Goal: Task Accomplishment & Management: Use online tool/utility

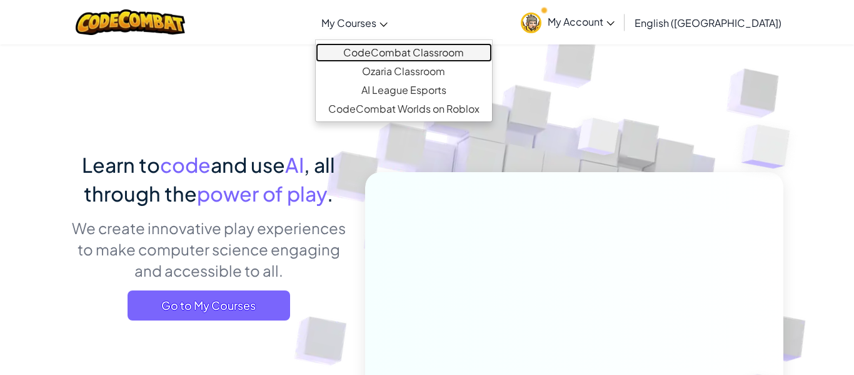
click at [397, 48] on link "CodeCombat Classroom" at bounding box center [404, 52] width 176 height 19
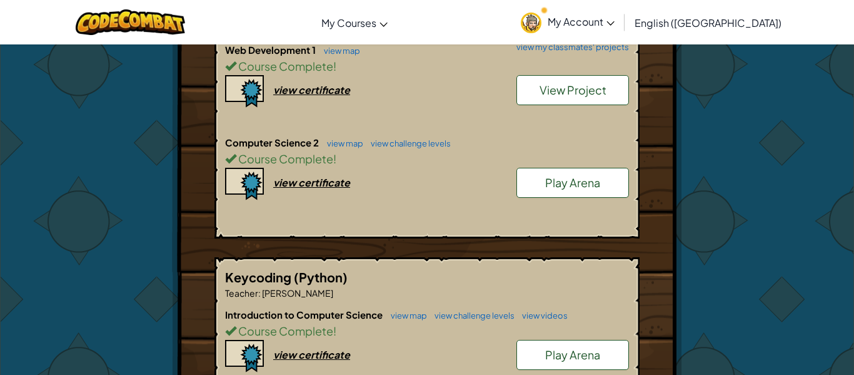
scroll to position [520, 0]
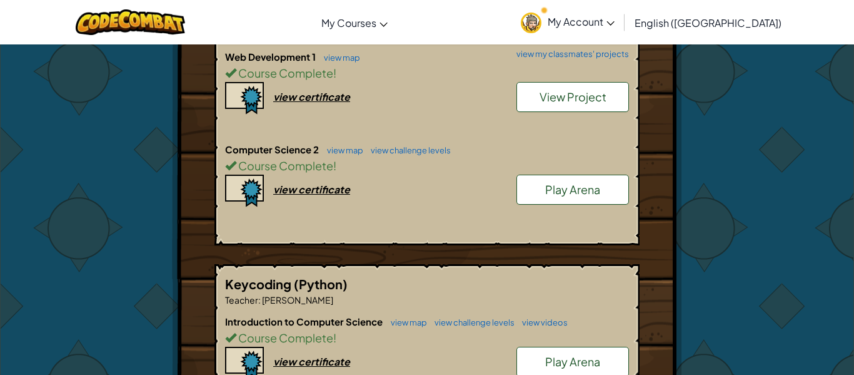
click at [557, 186] on span "Play Arena" at bounding box center [572, 189] width 55 height 14
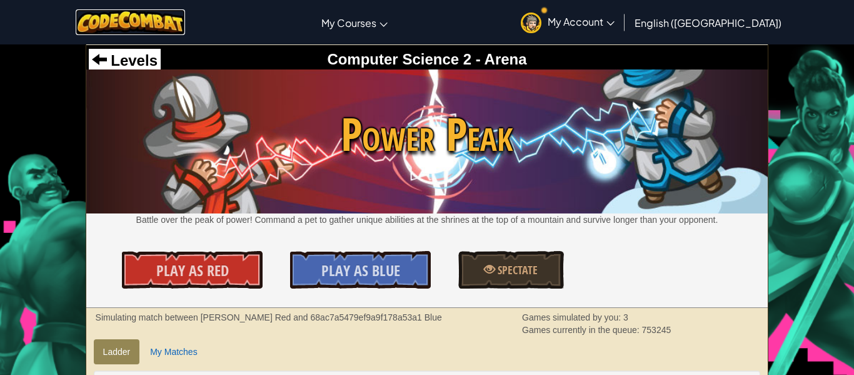
click at [153, 31] on img at bounding box center [130, 22] width 109 height 26
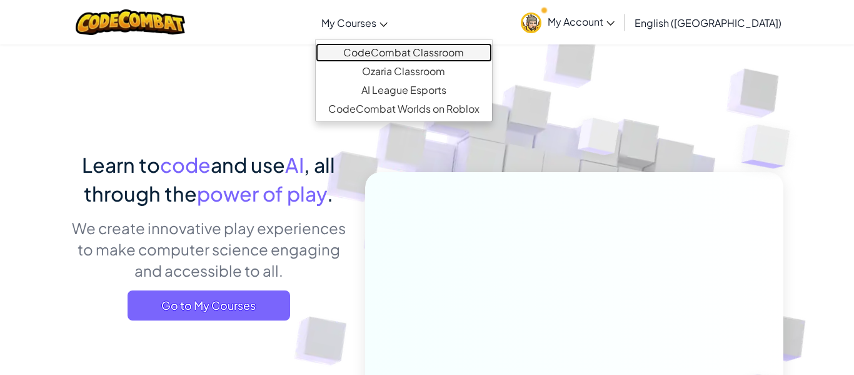
click at [406, 51] on link "CodeCombat Classroom" at bounding box center [404, 52] width 176 height 19
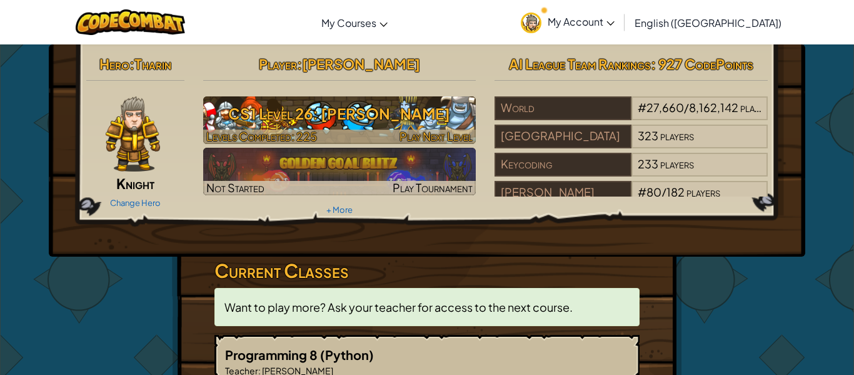
click at [378, 122] on h3 "CS1 Level 26: [PERSON_NAME]" at bounding box center [339, 113] width 273 height 28
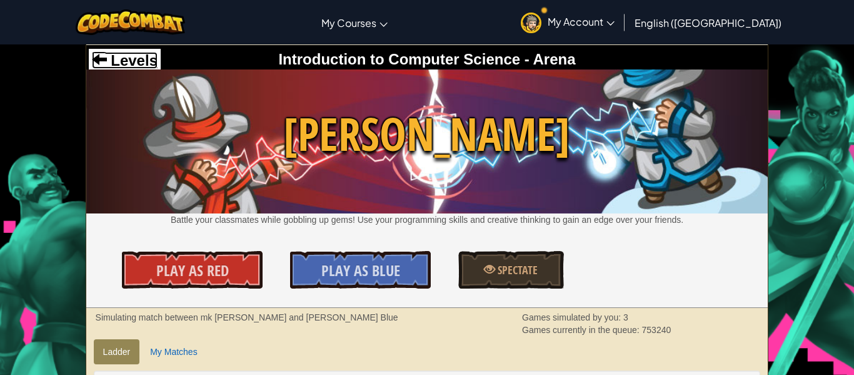
click at [141, 58] on span "Levels" at bounding box center [132, 60] width 51 height 17
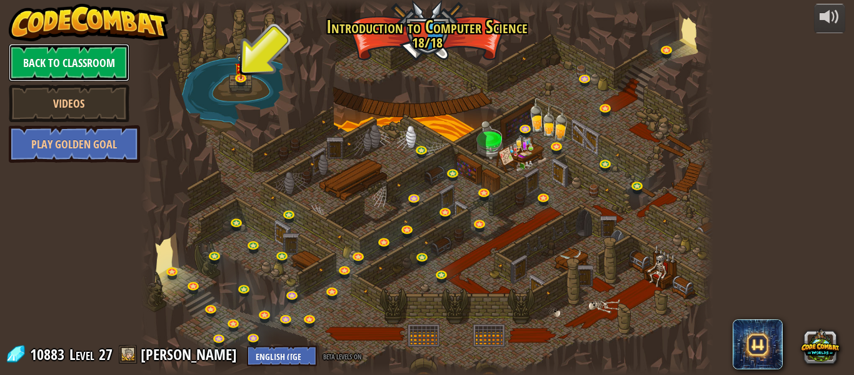
click at [79, 58] on link "Back to Classroom" at bounding box center [69, 63] width 121 height 38
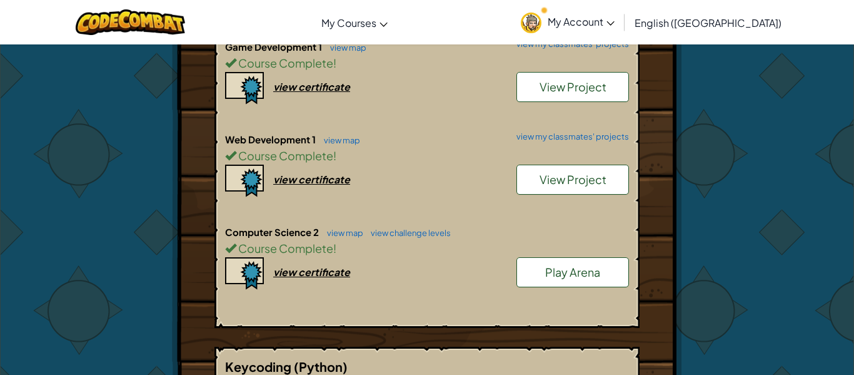
scroll to position [440, 0]
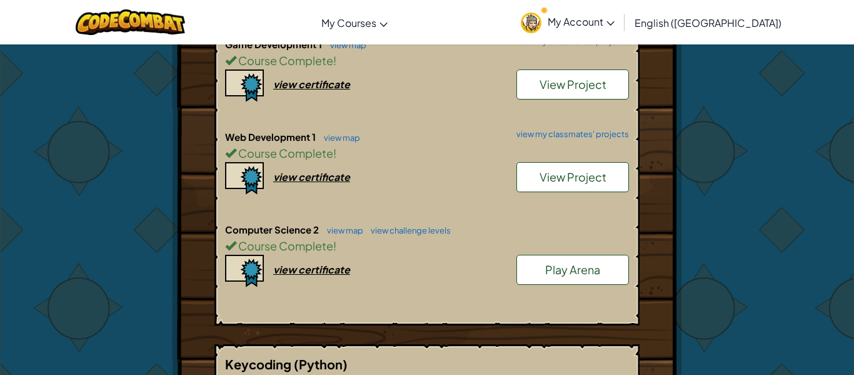
click at [565, 276] on link "Play Arena" at bounding box center [572, 269] width 113 height 30
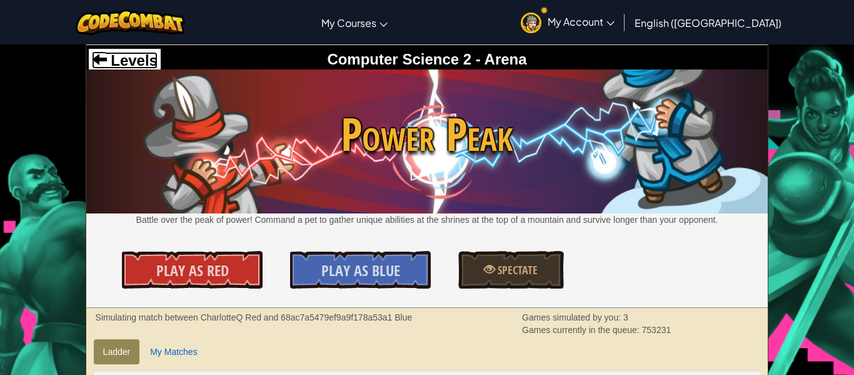
click at [141, 59] on span "Levels" at bounding box center [132, 60] width 51 height 17
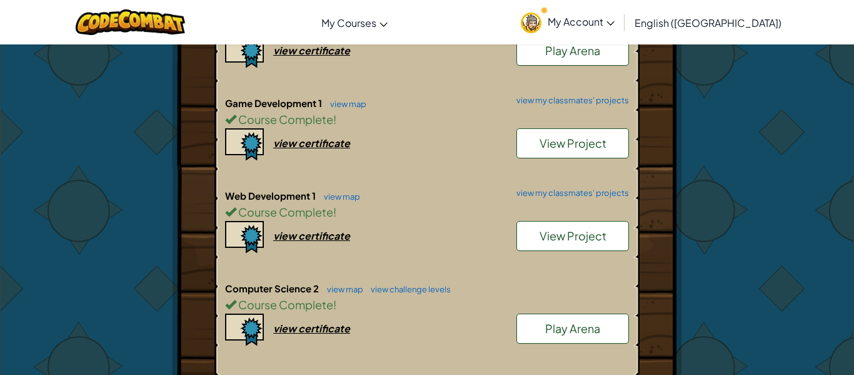
scroll to position [385, 0]
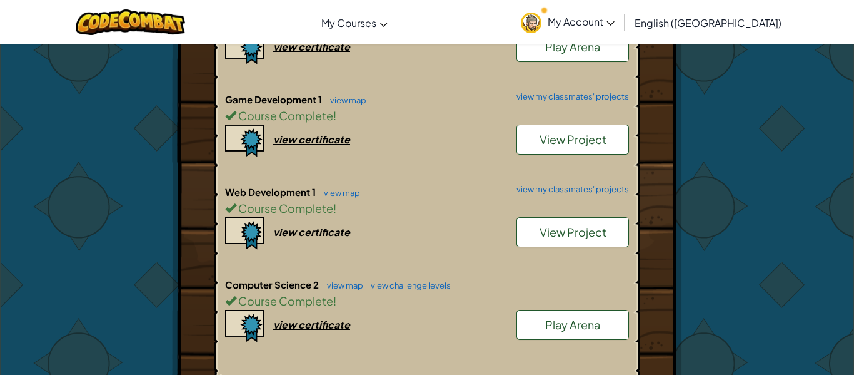
click at [584, 317] on span "Play Arena" at bounding box center [572, 324] width 55 height 14
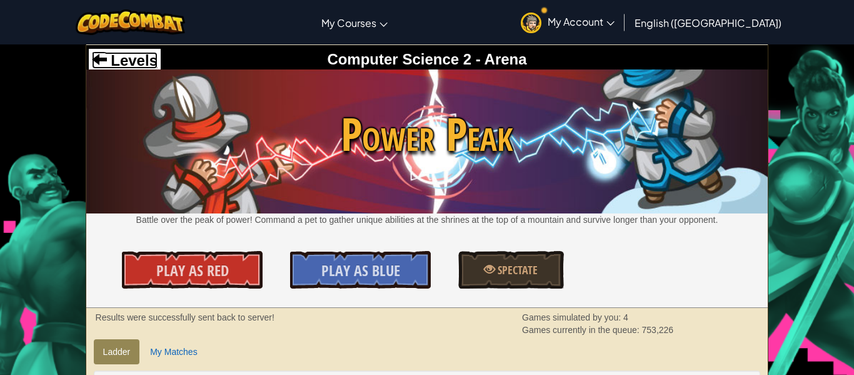
click at [120, 55] on span "Levels" at bounding box center [132, 60] width 51 height 17
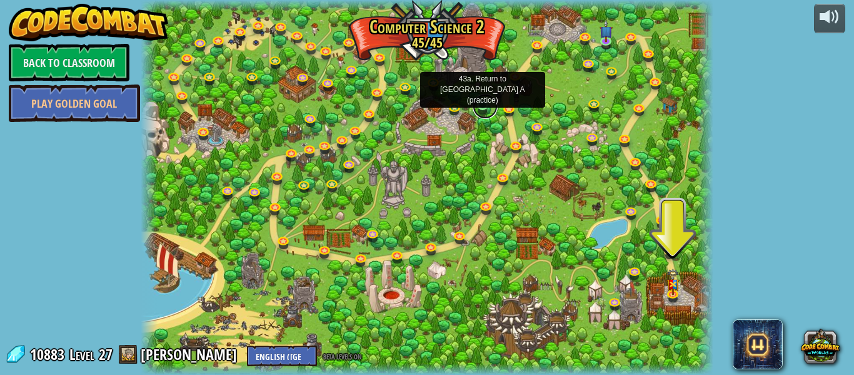
click at [480, 109] on link at bounding box center [485, 106] width 25 height 25
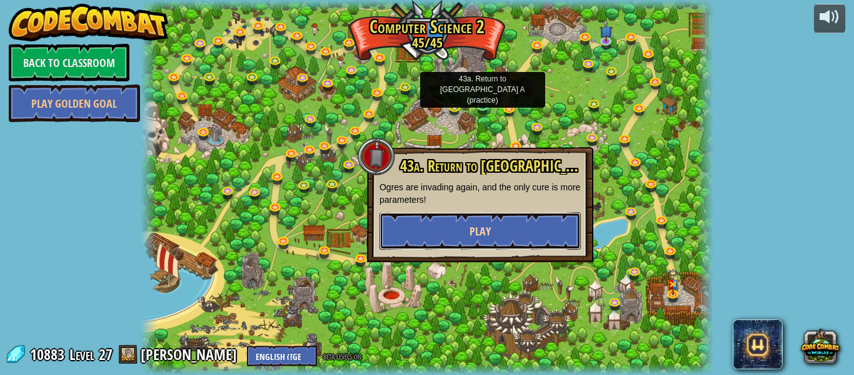
click at [473, 218] on button "Play" at bounding box center [480, 231] width 201 height 38
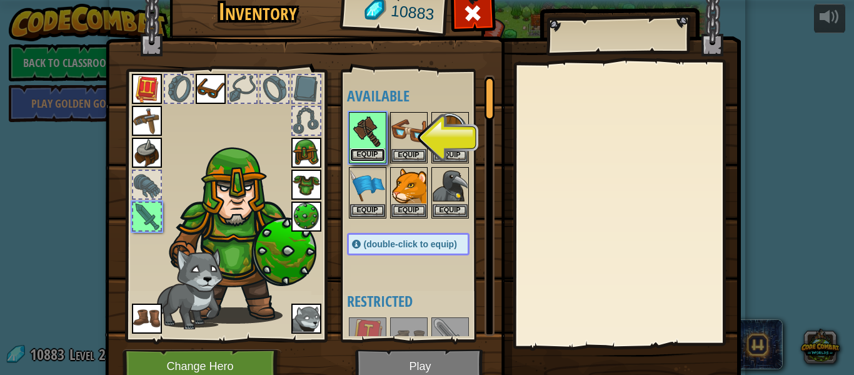
click at [370, 156] on button "Equip" at bounding box center [367, 154] width 35 height 13
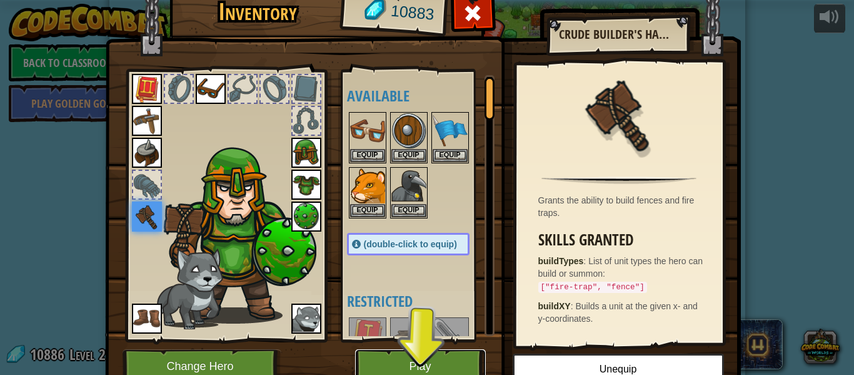
click at [412, 364] on button "Play" at bounding box center [420, 366] width 131 height 34
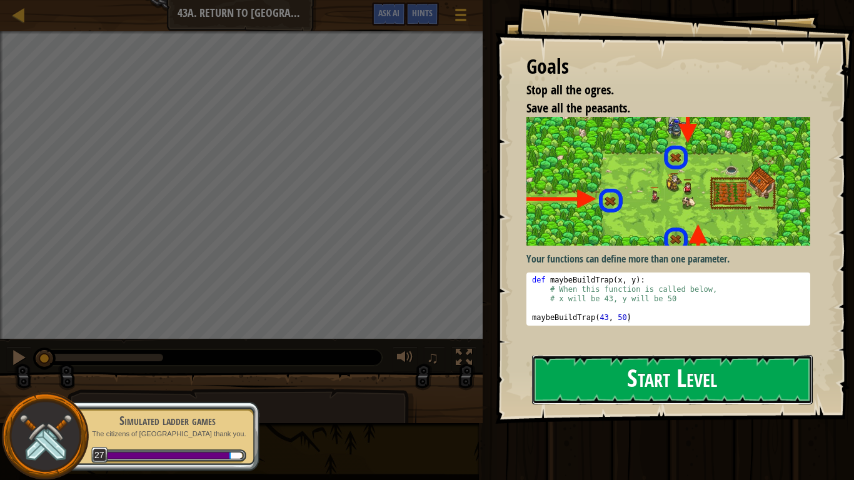
click at [617, 367] on button "Start Level" at bounding box center [672, 379] width 281 height 49
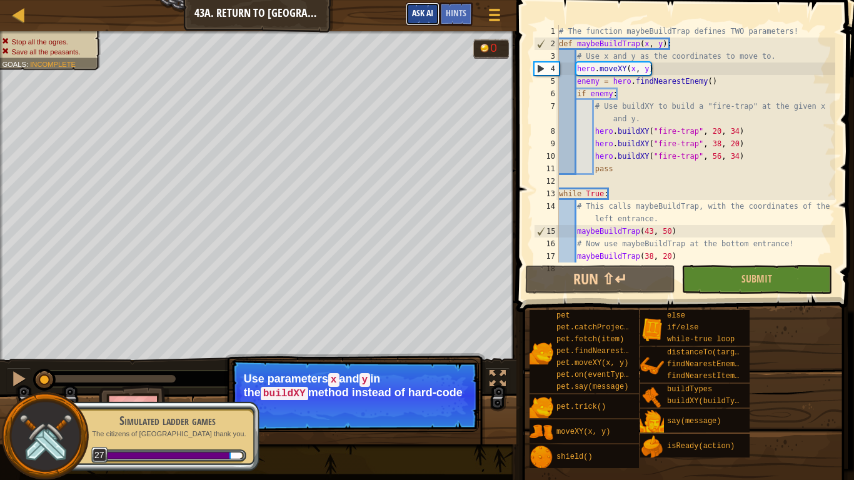
click at [423, 21] on button "Ask AI" at bounding box center [423, 14] width 34 height 23
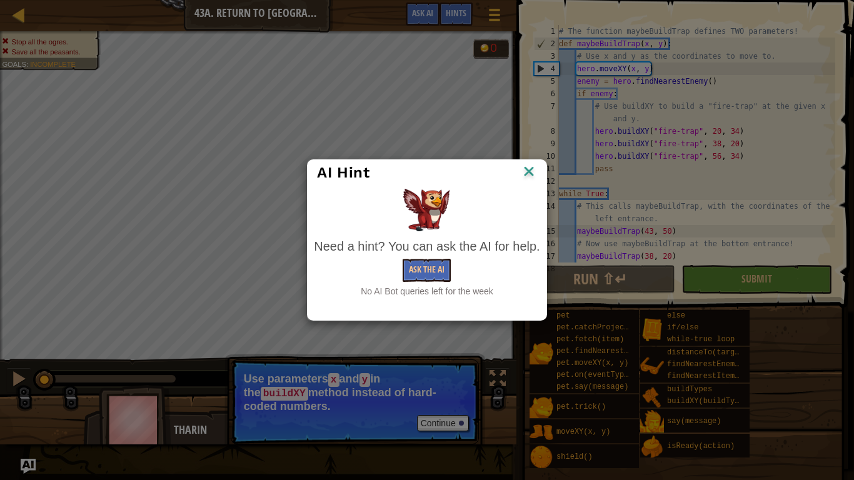
click at [528, 172] on img at bounding box center [529, 172] width 16 height 19
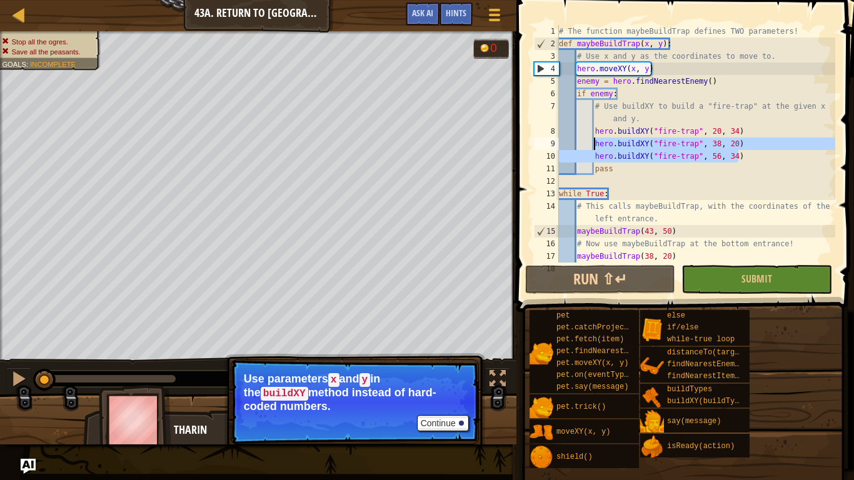
drag, startPoint x: 750, startPoint y: 160, endPoint x: 594, endPoint y: 149, distance: 156.0
click at [594, 149] on div "# The function maybeBuildTrap defines TWO parameters! def maybeBuildTrap ( x , …" at bounding box center [695, 156] width 279 height 263
type textarea "hero.buildXY("fire-trap", 38, 20) hero.buildXY("fire-trap", 56, 34)"
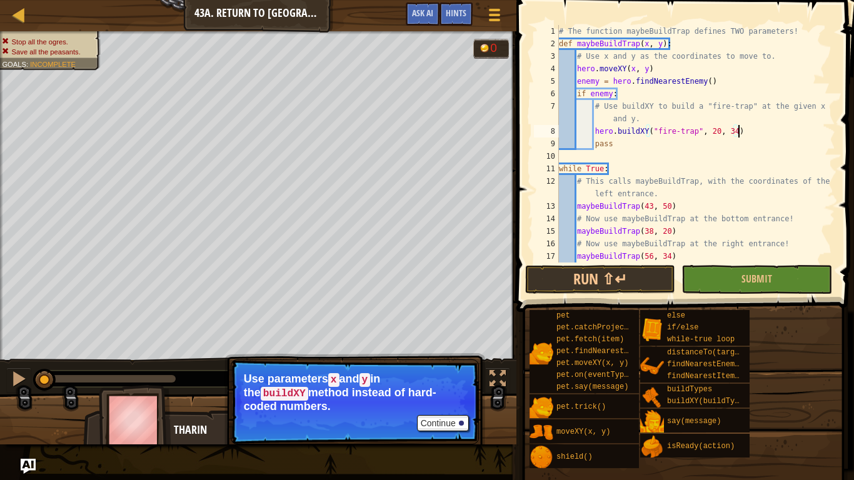
click at [717, 136] on div "# The function maybeBuildTrap defines TWO parameters! def maybeBuildTrap ( x , …" at bounding box center [695, 156] width 279 height 263
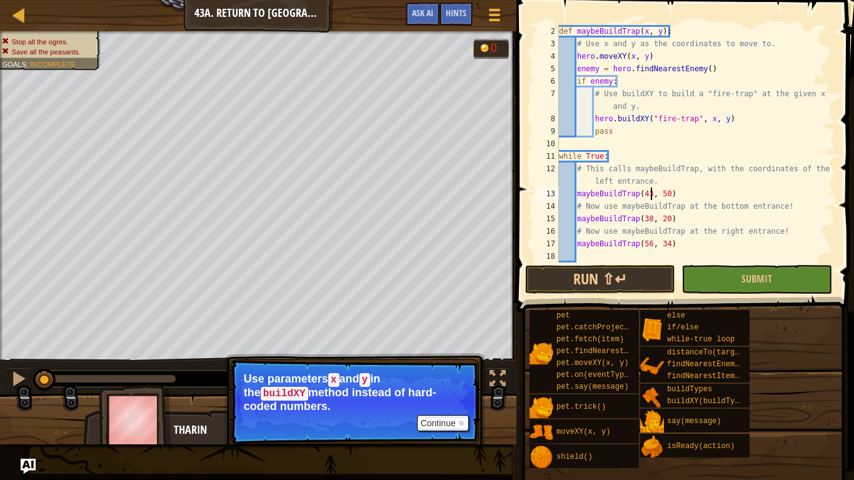
click at [651, 193] on div "def maybeBuildTrap ( x , y ) : # Use x and y as the coordinates to move to. her…" at bounding box center [695, 156] width 279 height 263
type textarea "maybeBuildTrap(56, 34)"
click at [633, 276] on button "Run ⇧↵" at bounding box center [600, 279] width 150 height 29
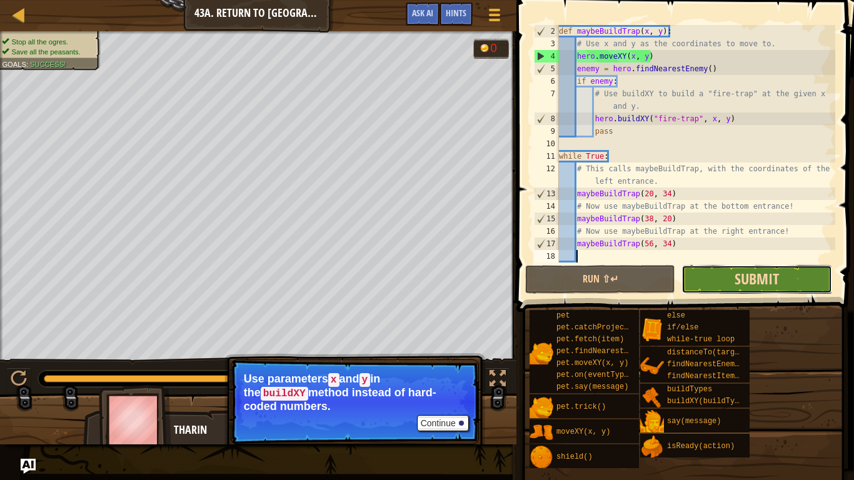
click at [762, 281] on span "Submit" at bounding box center [757, 279] width 44 height 20
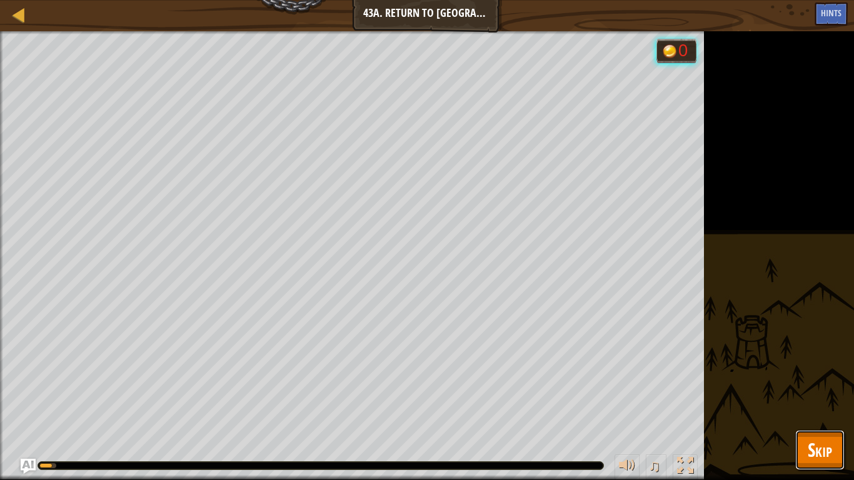
click at [809, 374] on span "Skip" at bounding box center [820, 450] width 24 height 26
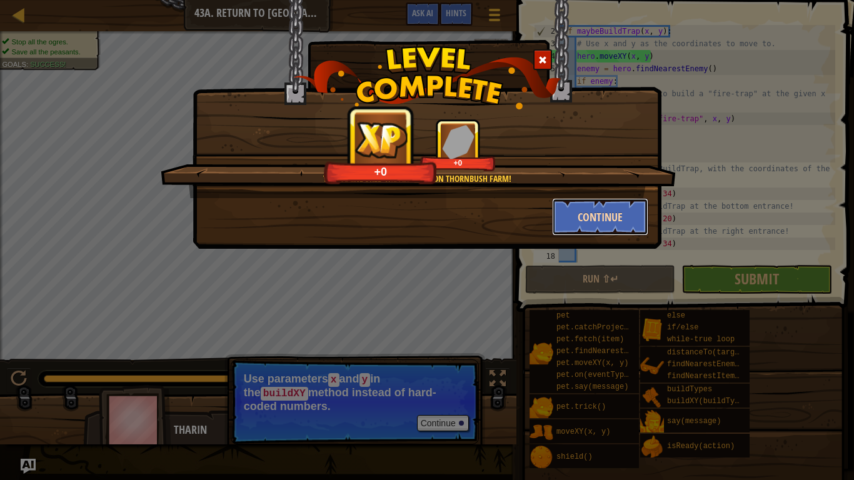
click at [571, 219] on button "Continue" at bounding box center [600, 217] width 97 height 38
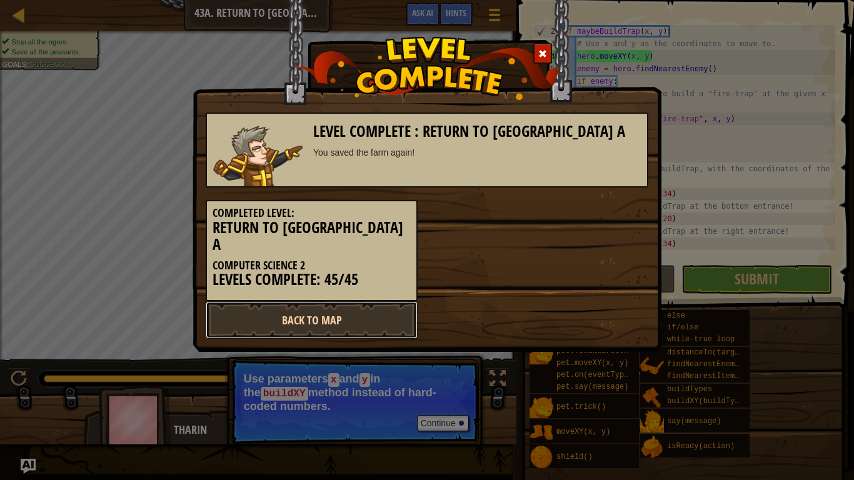
click at [393, 301] on link "Back to Map" at bounding box center [312, 320] width 212 height 38
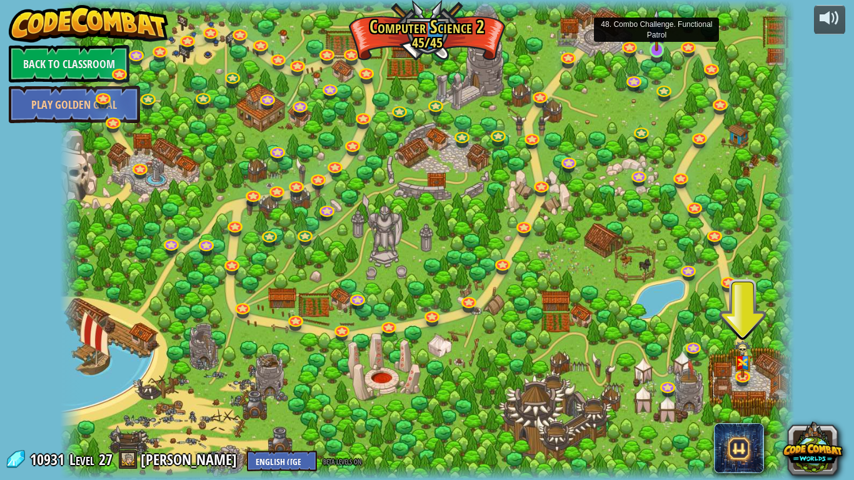
click at [656, 49] on img at bounding box center [657, 30] width 19 height 43
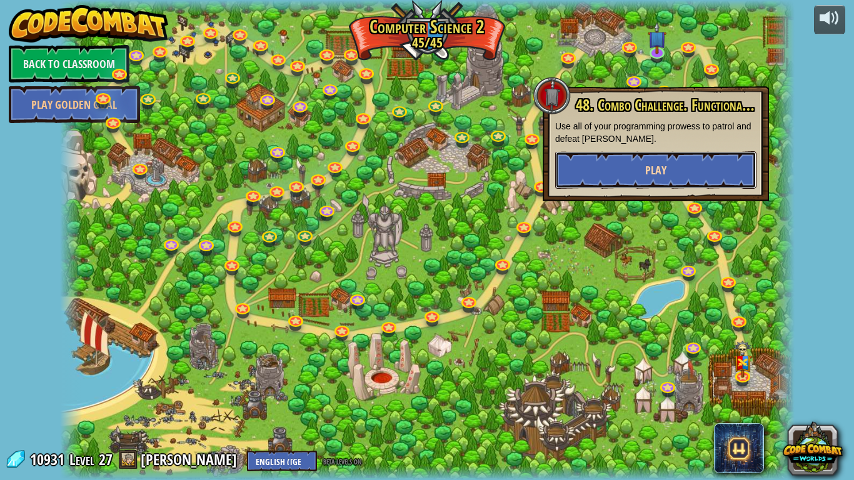
click at [651, 156] on button "Play" at bounding box center [655, 170] width 201 height 38
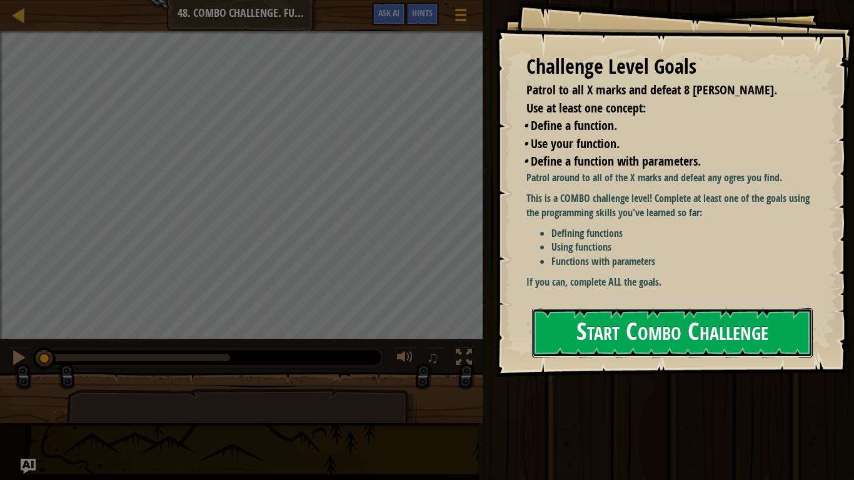
click at [658, 343] on button "Start Combo Challenge" at bounding box center [672, 332] width 281 height 49
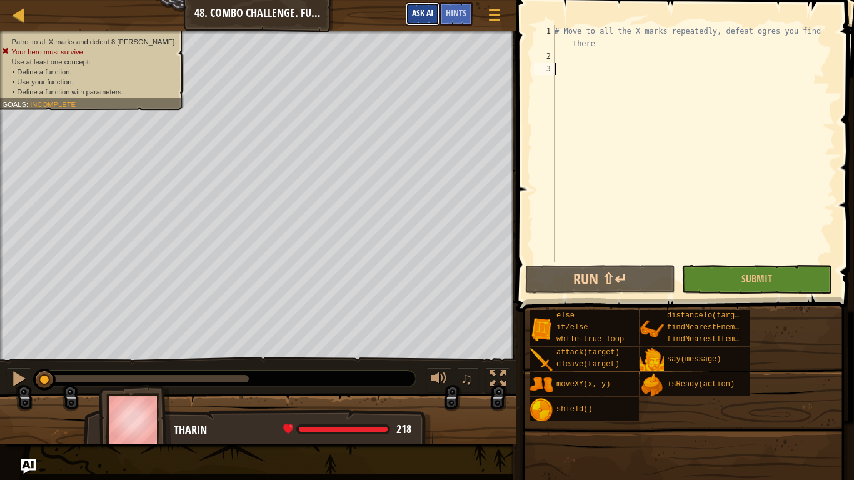
click at [423, 16] on span "Ask AI" at bounding box center [422, 13] width 21 height 12
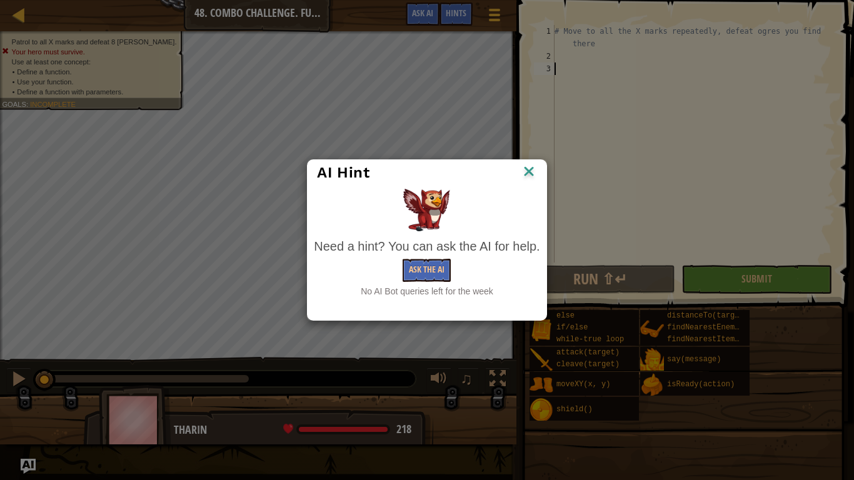
click at [526, 174] on img at bounding box center [529, 172] width 16 height 19
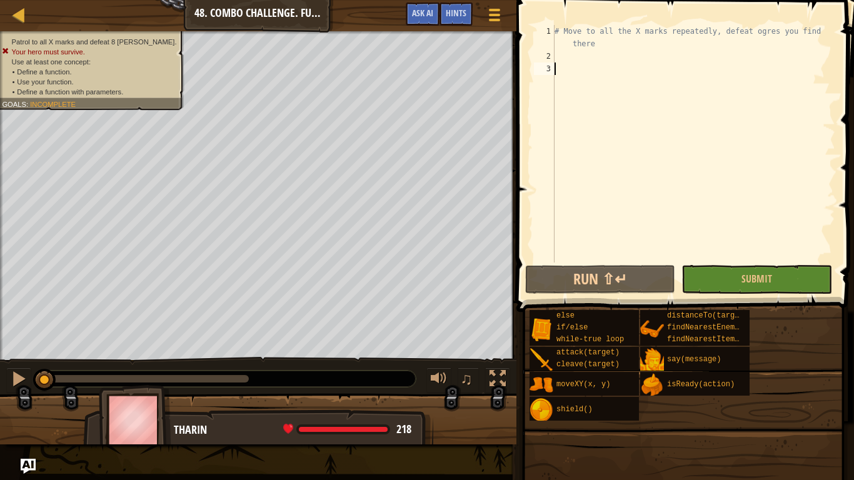
type textarea "f"
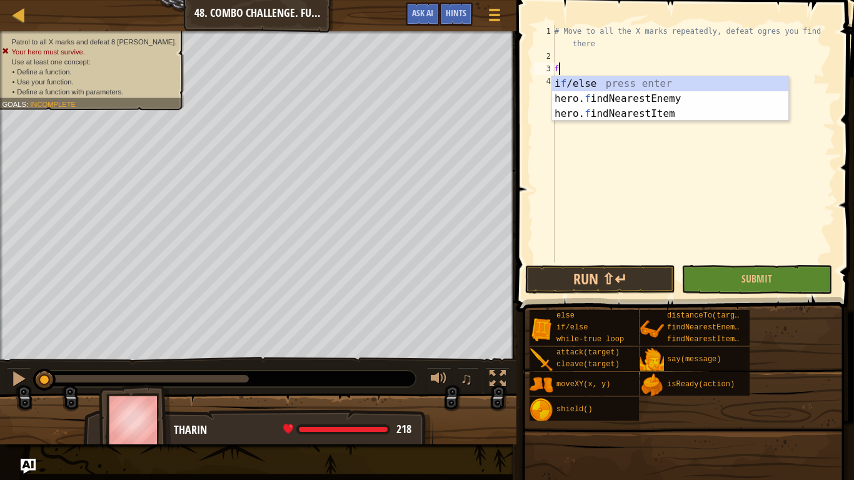
scroll to position [6, 0]
click at [723, 97] on div "i f /else press enter hero. f indNearestEnemy press enter hero. f indNearestIte…" at bounding box center [670, 113] width 236 height 75
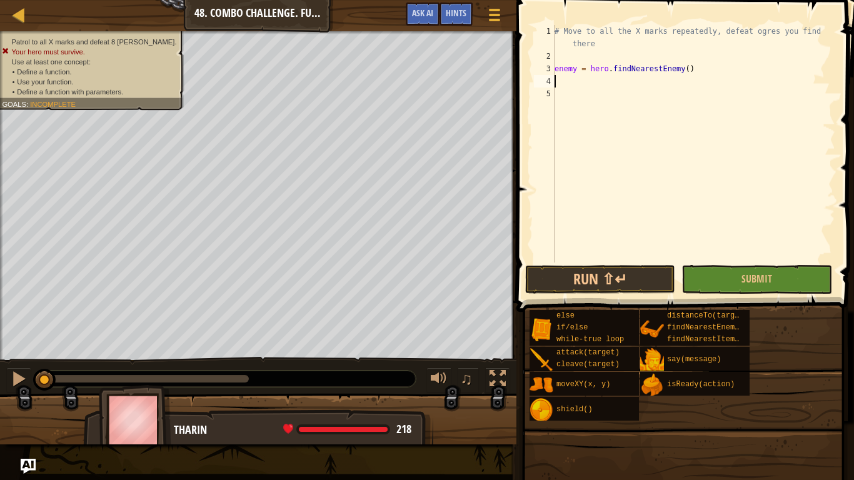
click at [555, 70] on div "# Move to all the X marks repeatedly, defeat ogres you find there enemy = hero …" at bounding box center [693, 162] width 283 height 275
type textarea "enemy = hero.findNearestEnemy()"
click at [561, 58] on div "# Move to all the X marks repeatedly, defeat ogres you find there enemy = hero …" at bounding box center [693, 162] width 283 height 275
type textarea "wh"
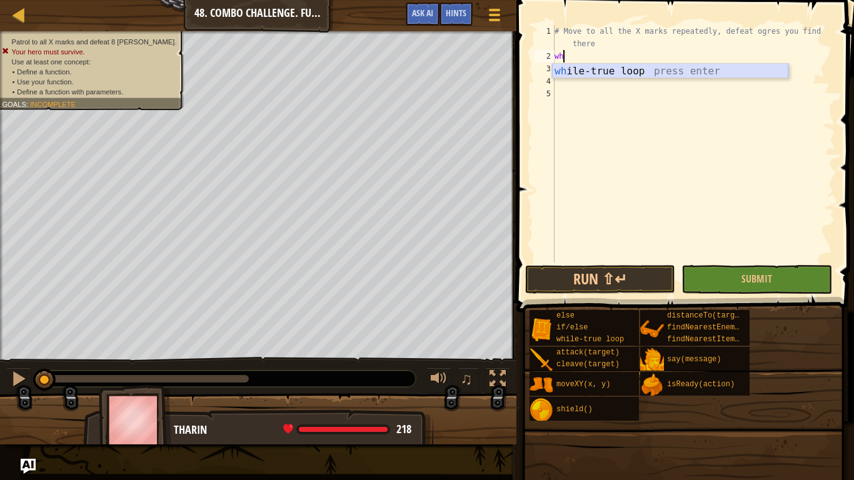
click at [583, 68] on div "wh ile-true loop press enter" at bounding box center [670, 86] width 236 height 45
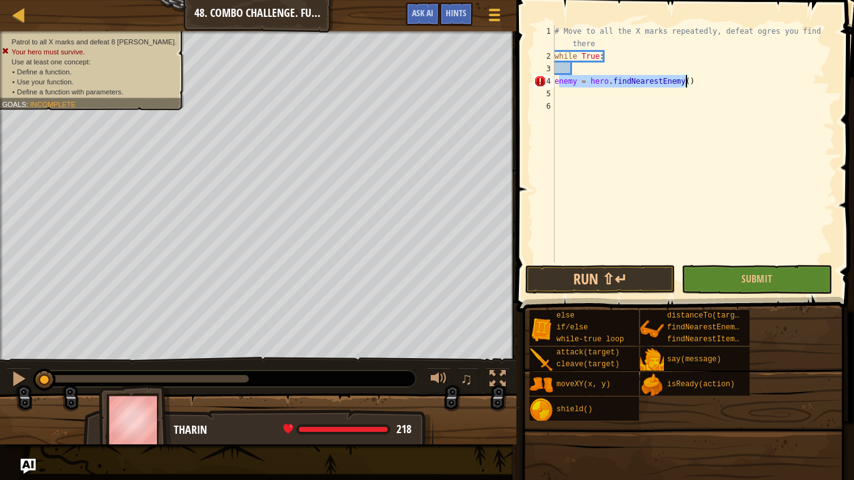
drag, startPoint x: 557, startPoint y: 82, endPoint x: 686, endPoint y: 83, distance: 128.8
click at [686, 83] on div "# Move to all the X marks repeatedly, defeat ogres you find there while True : …" at bounding box center [693, 162] width 283 height 275
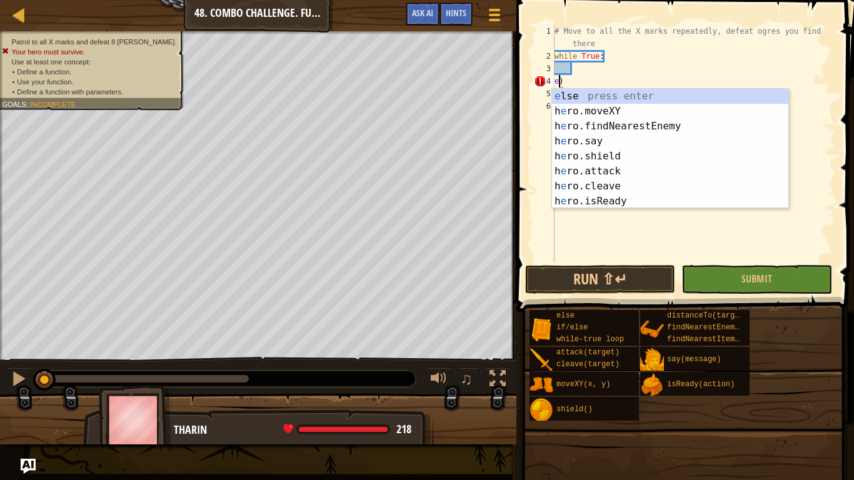
type textarea ")"
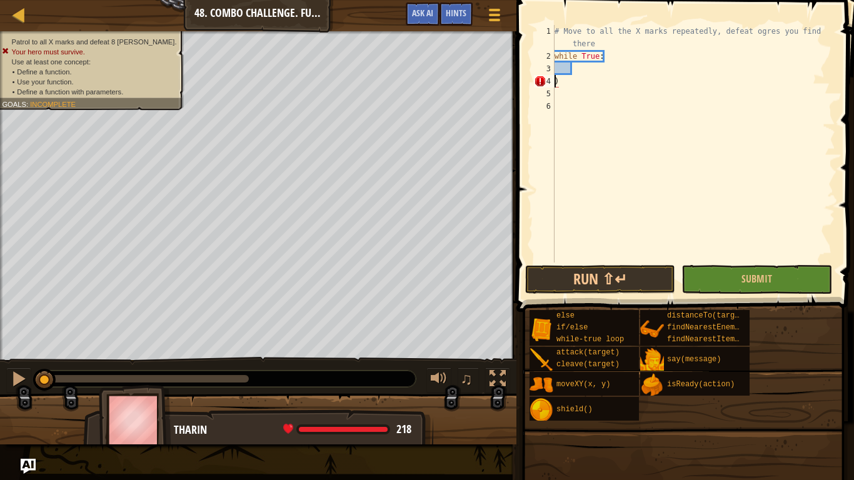
scroll to position [6, 0]
click at [586, 85] on div "# Move to all the X marks repeatedly, defeat ogres you find there while [PERSON…" at bounding box center [693, 162] width 283 height 275
click at [583, 70] on div "# Move to all the X marks repeatedly, defeat ogres you find there while [PERSON…" at bounding box center [693, 162] width 283 height 275
type textarea "f"
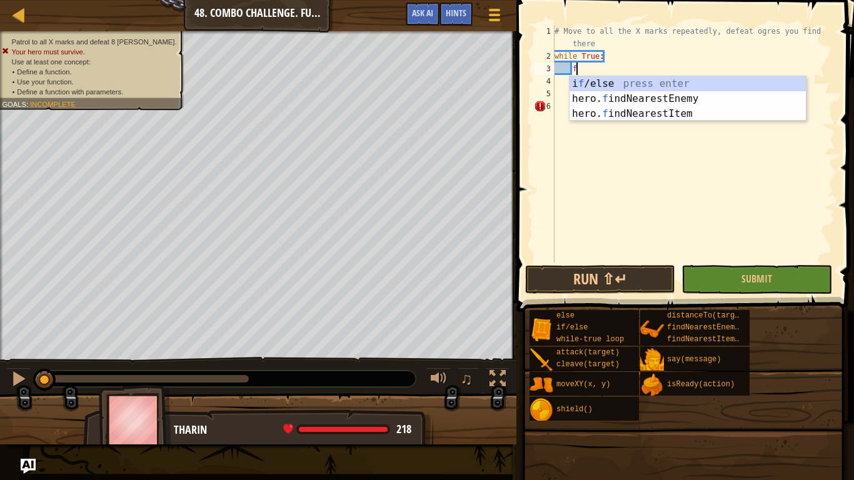
scroll to position [6, 3]
click at [600, 95] on div "i f /else press enter hero. f indNearestEnemy press enter hero. f indNearestIte…" at bounding box center [688, 113] width 236 height 75
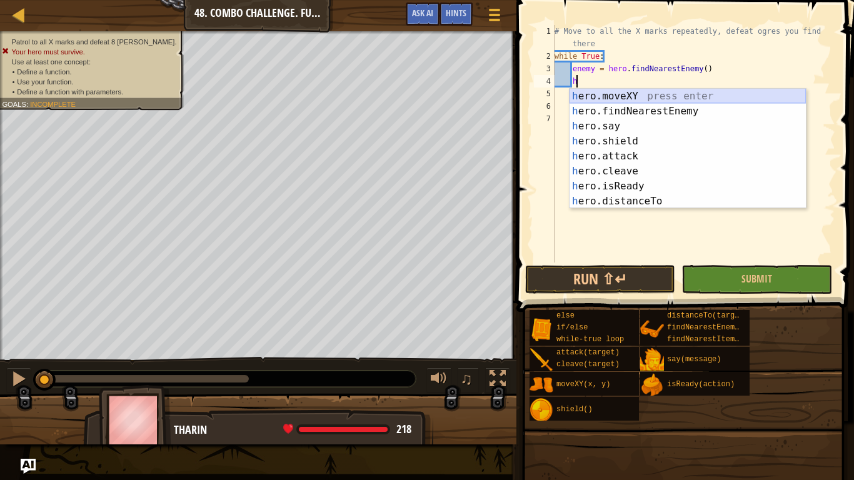
click at [608, 98] on div "h ero.moveXY press enter h ero.findNearestEnemy press enter h ero.say press ent…" at bounding box center [688, 164] width 236 height 150
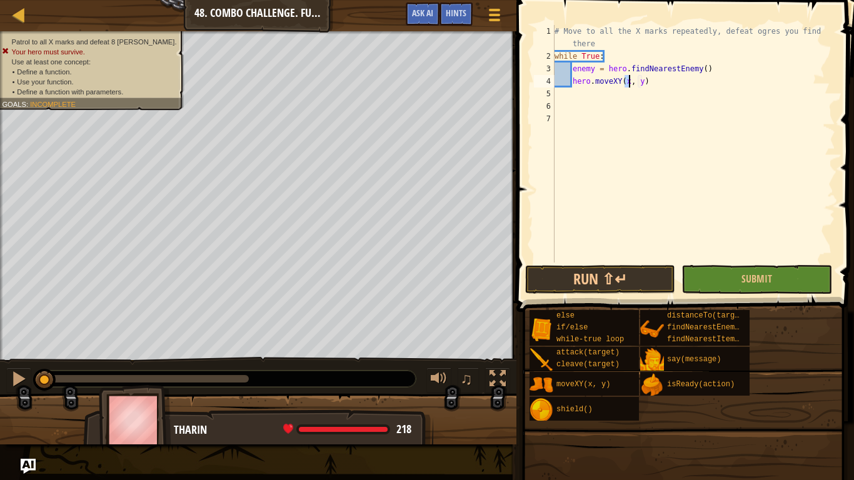
click at [650, 83] on div "# Move to all the X marks repeatedly, defeat ogres you find there while True : …" at bounding box center [693, 162] width 283 height 275
click at [718, 64] on div "# Move to all the X marks repeatedly, defeat ogres you find there while True : …" at bounding box center [693, 162] width 283 height 275
type textarea "enemy = hero.findNearestEnemy()"
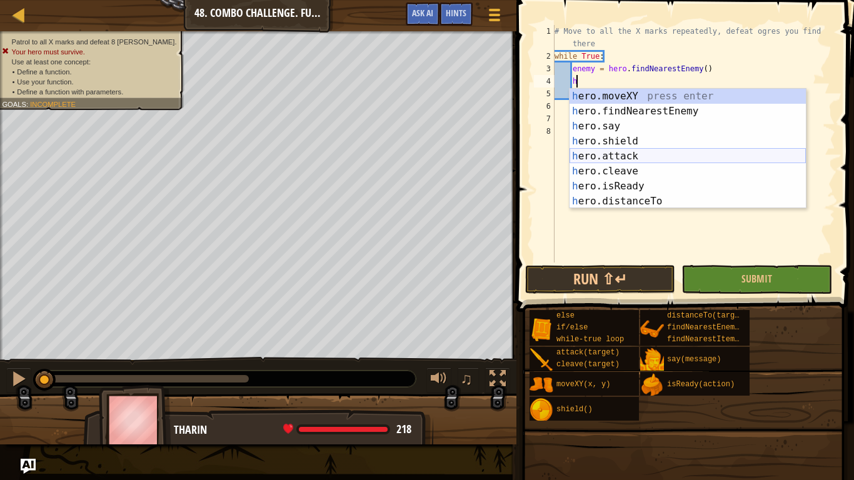
click at [629, 154] on div "h ero.moveXY press enter h ero.findNearestEnemy press enter h ero.say press ent…" at bounding box center [688, 164] width 236 height 150
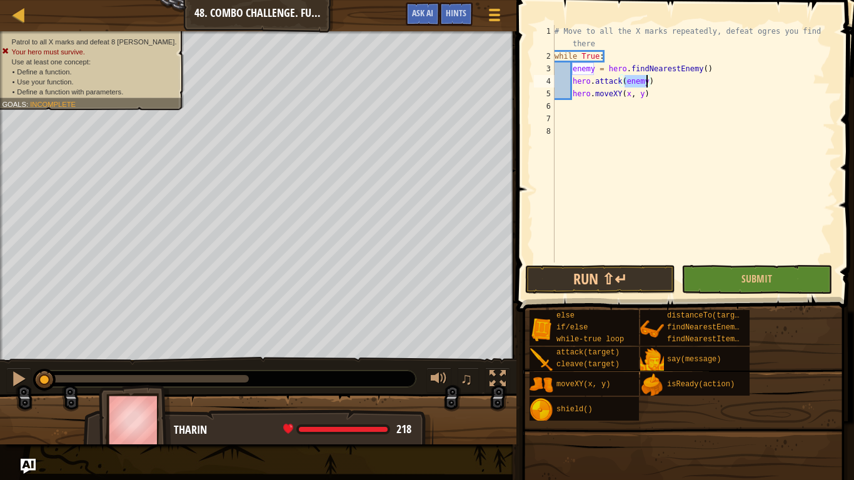
click at [653, 98] on div "# Move to all the X marks repeatedly, defeat ogres you find there while True : …" at bounding box center [693, 162] width 283 height 275
type textarea "hero.moveXY(x, y)"
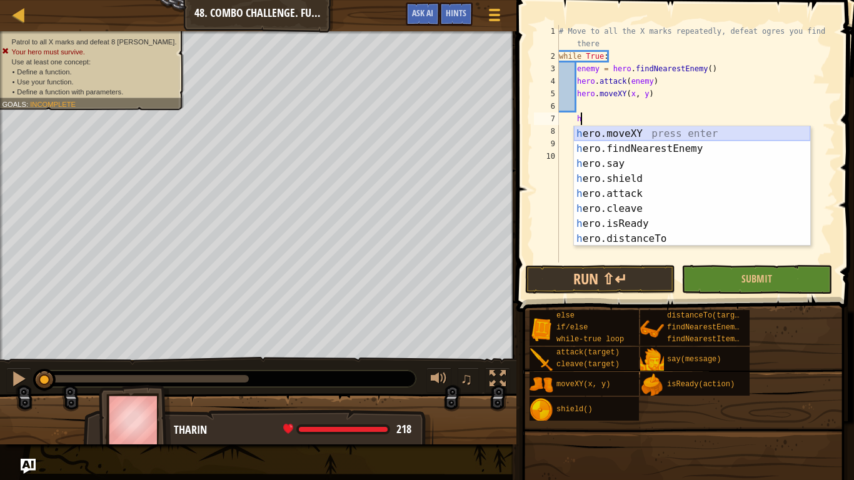
click at [656, 130] on div "h ero.moveXY press enter h ero.findNearestEnemy press enter h ero.say press ent…" at bounding box center [692, 201] width 236 height 150
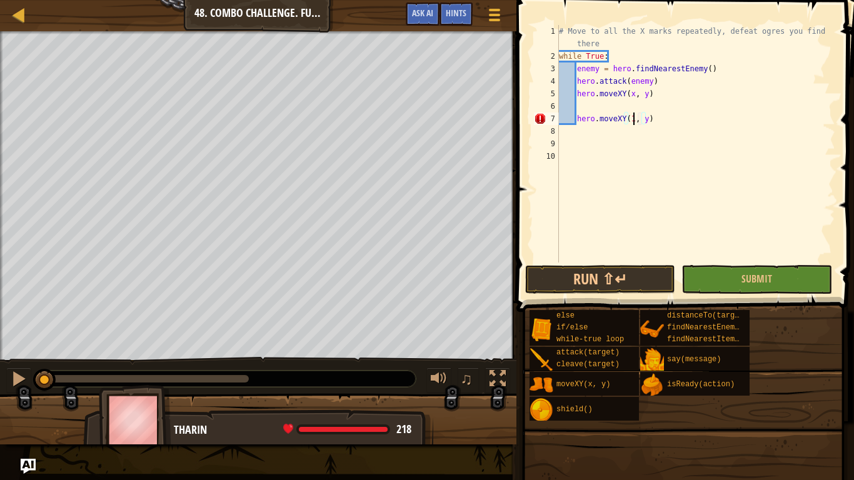
scroll to position [6, 11]
click at [650, 120] on div "# Move to all the X marks repeatedly, defeat ogres you find there while True : …" at bounding box center [695, 162] width 279 height 275
click at [661, 120] on div "# Move to all the X marks repeatedly, defeat ogres you find there while True : …" at bounding box center [695, 162] width 279 height 275
click at [598, 119] on div "# Move to all the X marks repeatedly, defeat ogres you find there while True : …" at bounding box center [695, 162] width 279 height 275
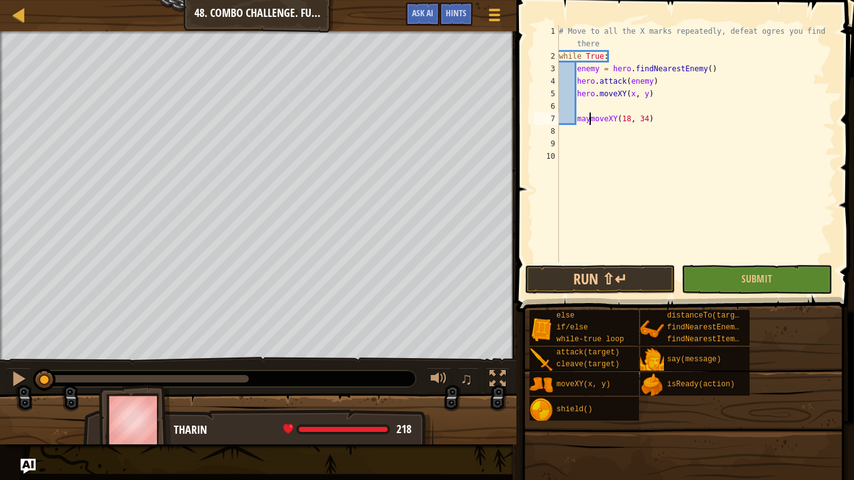
type textarea "maybemoveXY(18, 34)"
click at [668, 118] on div "# Move to all the X marks repeatedly, defeat ogres you find there while True : …" at bounding box center [695, 162] width 279 height 275
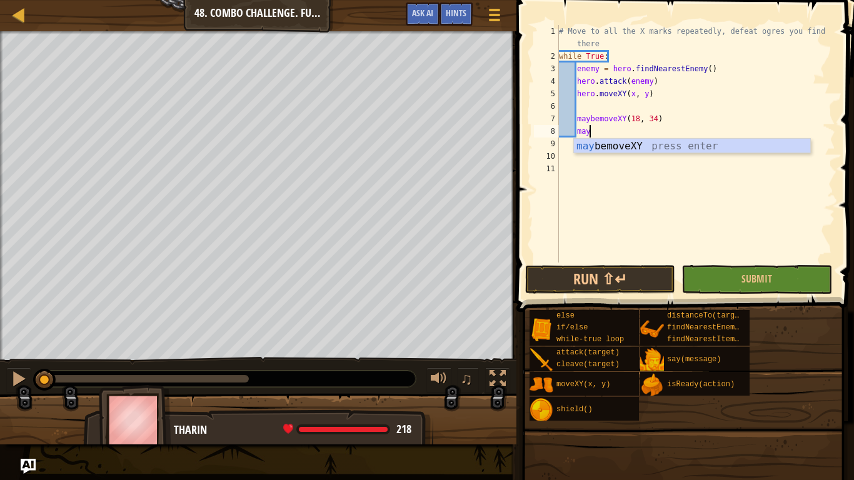
scroll to position [6, 4]
click at [686, 146] on div "may bemoveXY press enter" at bounding box center [692, 161] width 236 height 45
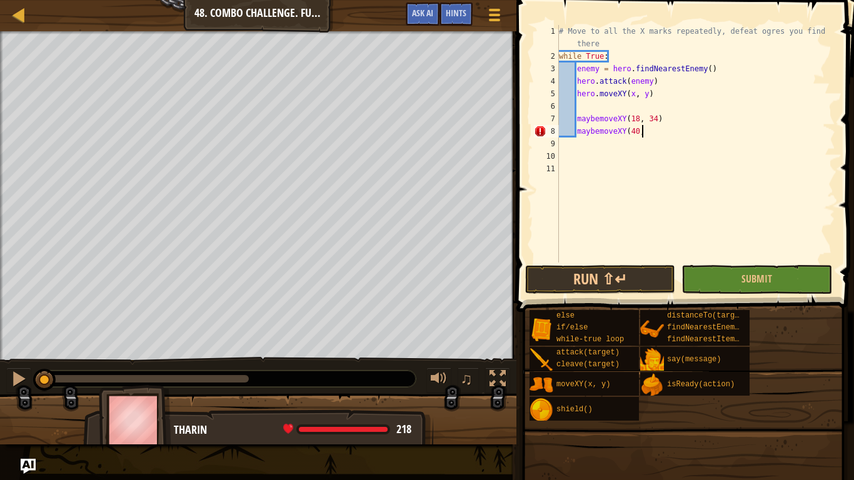
scroll to position [6, 11]
type textarea "maybemoveXY(40, 22)"
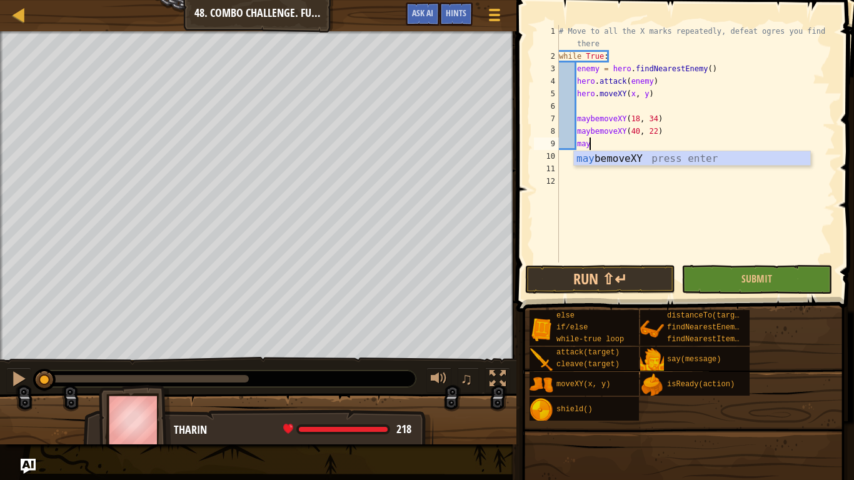
scroll to position [6, 5]
click at [621, 161] on div "maybe moveXY press enter" at bounding box center [692, 173] width 236 height 45
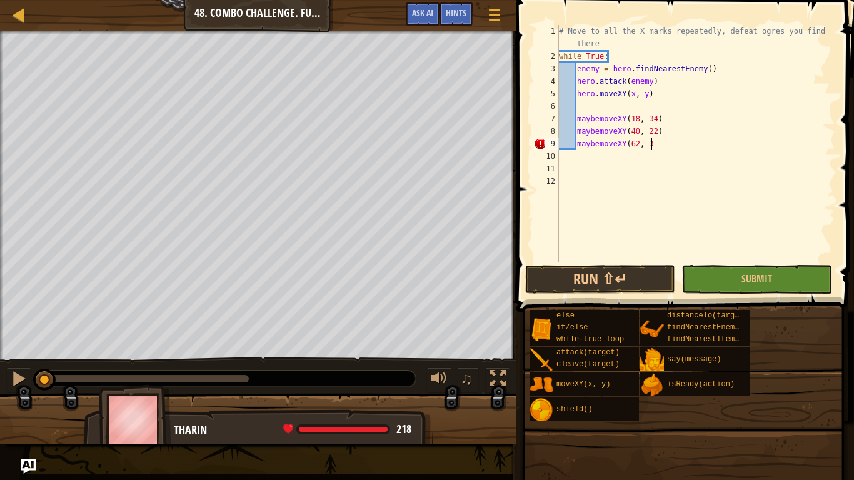
scroll to position [6, 13]
type textarea "maybemoveXY(62, 34)"
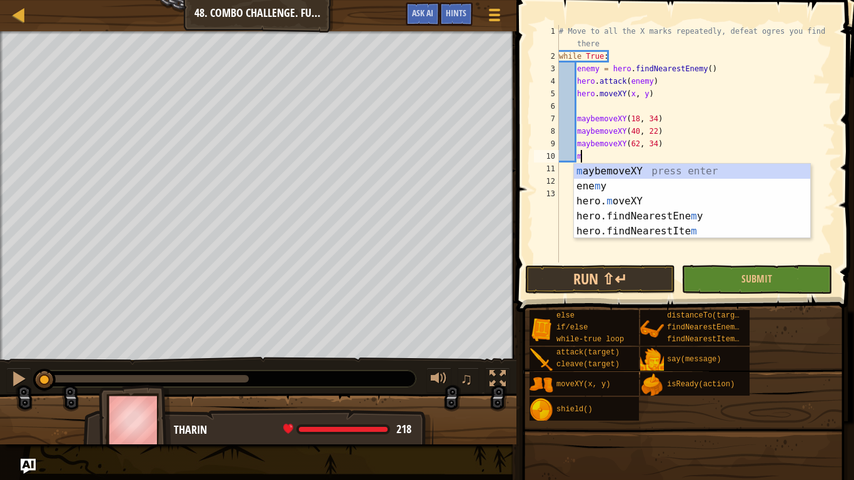
scroll to position [6, 3]
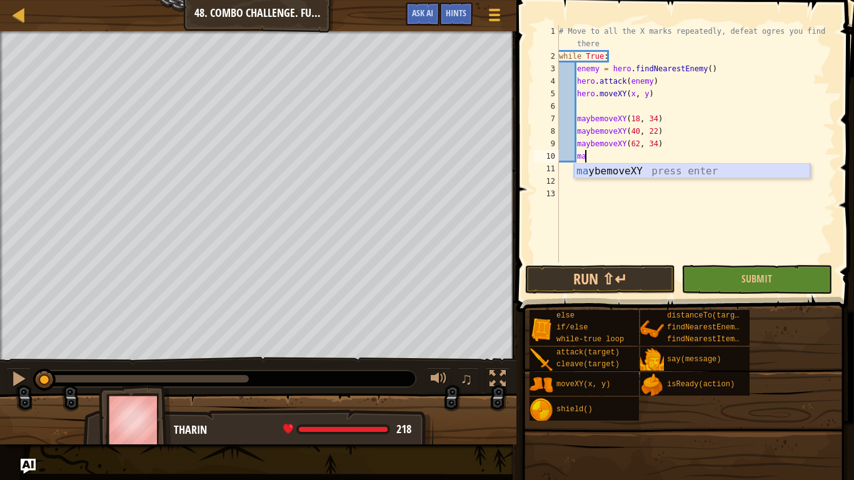
click at [626, 171] on div "ma ybemoveXY press enter" at bounding box center [692, 186] width 236 height 45
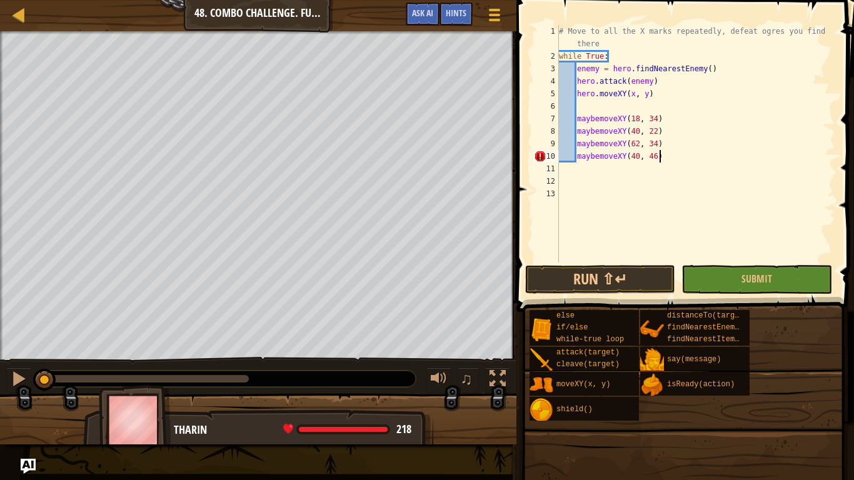
scroll to position [6, 14]
click at [696, 277] on button "Submit" at bounding box center [756, 279] width 150 height 29
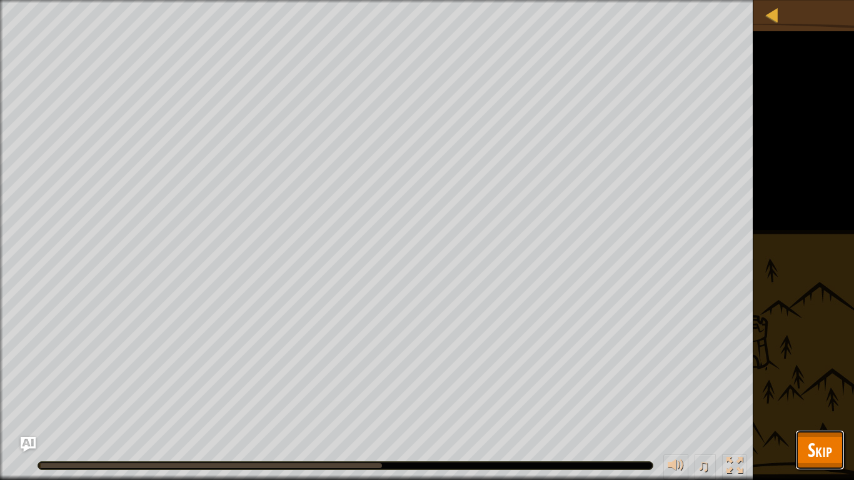
click at [814, 374] on span "Skip" at bounding box center [820, 450] width 24 height 26
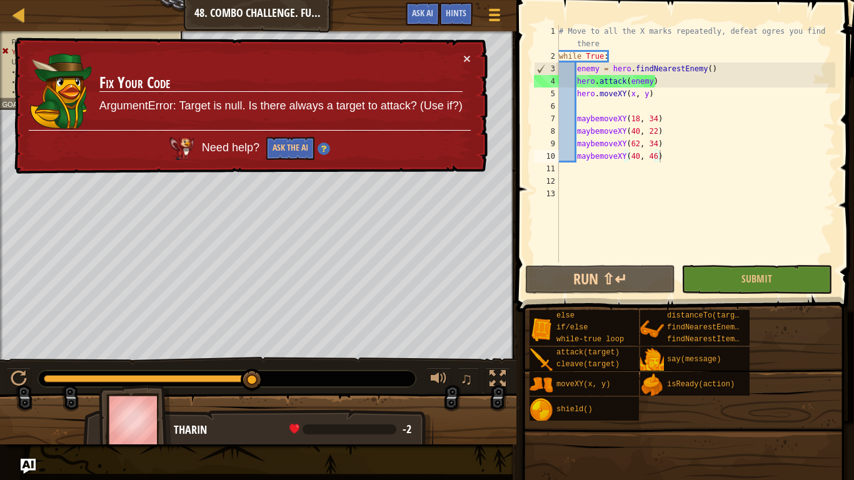
type textarea "enemy = hero.findNearestEnemy()"
click at [716, 68] on div "# Move to all the X marks repeatedly, defeat ogres you find there while True : …" at bounding box center [695, 162] width 279 height 275
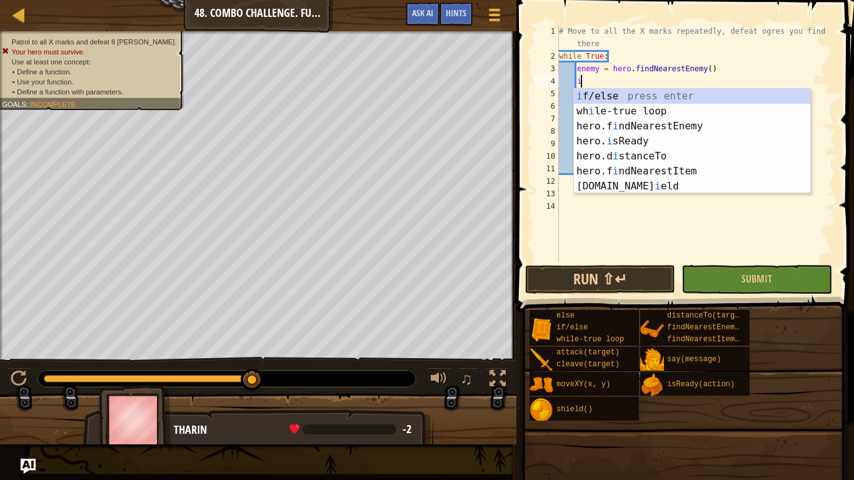
scroll to position [6, 3]
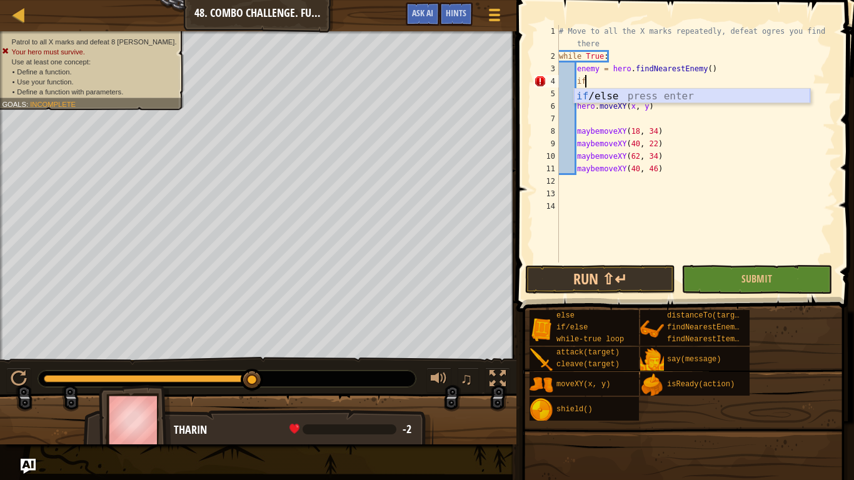
click at [702, 91] on div "if /else press enter" at bounding box center [692, 111] width 236 height 45
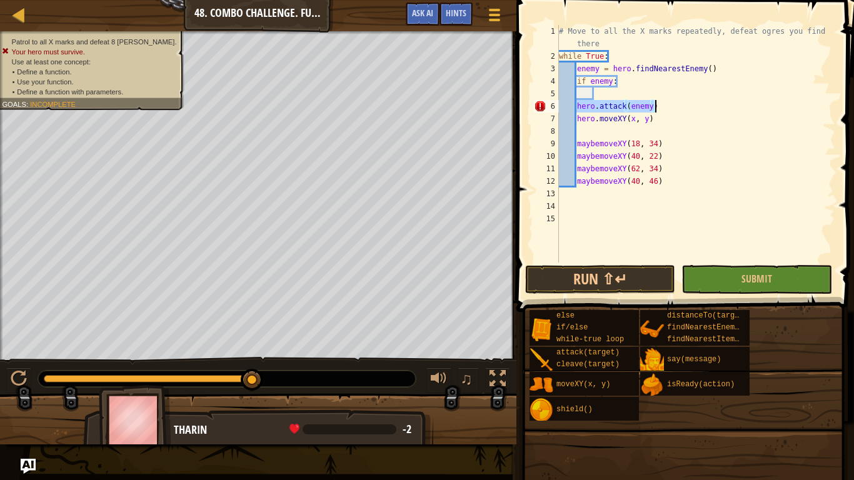
drag, startPoint x: 577, startPoint y: 109, endPoint x: 660, endPoint y: 107, distance: 82.6
click at [660, 107] on div "# Move to all the X marks repeatedly, defeat ogres you find there while True : …" at bounding box center [695, 162] width 279 height 275
type textarea "hero.attack(enemy)"
click at [628, 93] on div "# Move to all the X marks repeatedly, defeat ogres you find there while True : …" at bounding box center [695, 162] width 279 height 275
paste textarea "hero.attack(enemy)"
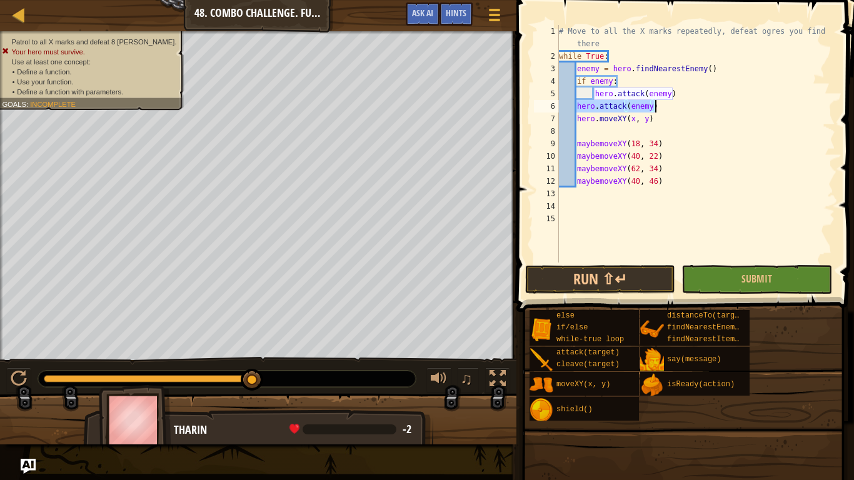
drag, startPoint x: 577, startPoint y: 106, endPoint x: 656, endPoint y: 109, distance: 78.8
click at [656, 109] on div "# Move to all the X marks repeatedly, defeat ogres you find there while True : …" at bounding box center [695, 162] width 279 height 275
type textarea "hero.attack(enemy)"
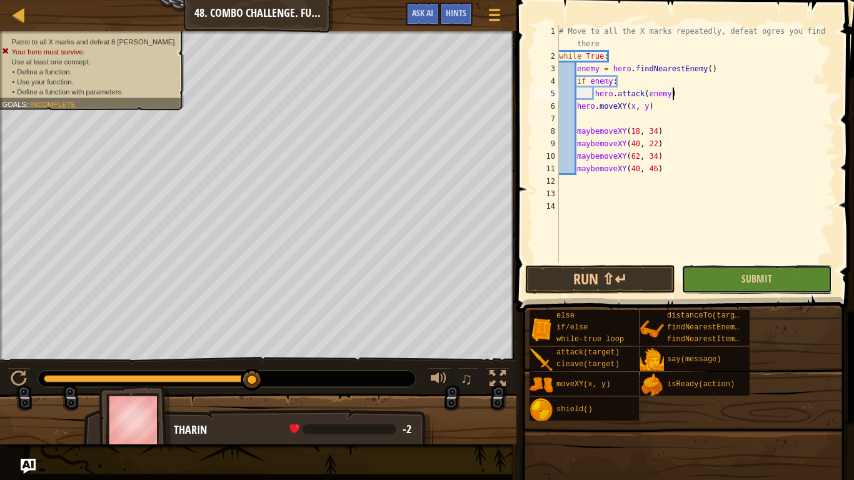
click at [743, 288] on button "Submit" at bounding box center [756, 279] width 150 height 29
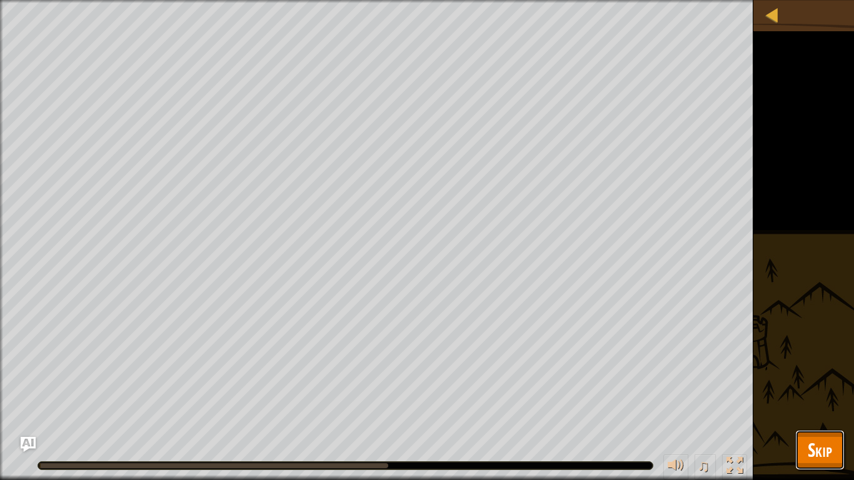
click at [831, 374] on span "Skip" at bounding box center [820, 450] width 24 height 26
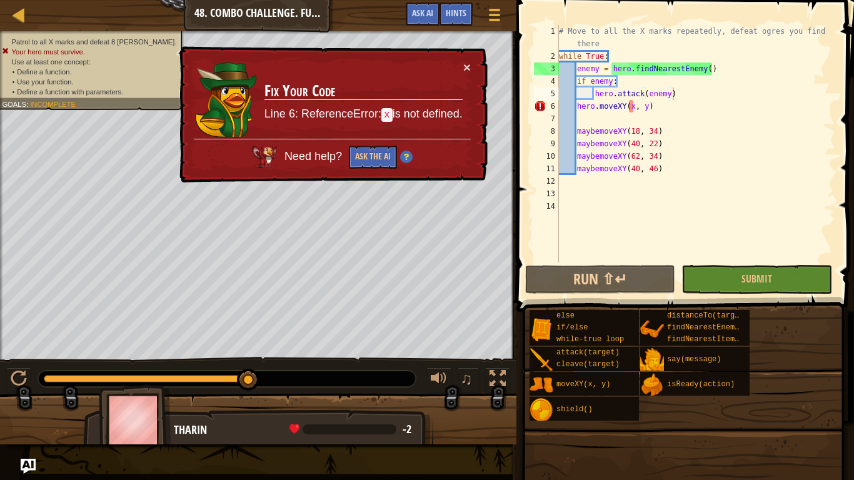
click at [579, 106] on div "# Move to all the X marks repeatedly, defeat ogres you find there while True : …" at bounding box center [695, 162] width 279 height 275
type textarea "hero.moveXY(x, y)"
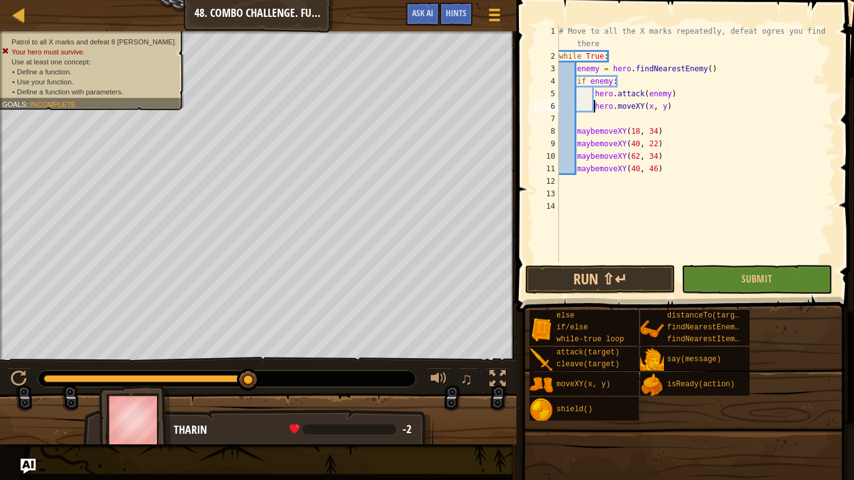
click at [631, 294] on span at bounding box center [687, 138] width 348 height 349
click at [630, 281] on button "Run ⇧↵" at bounding box center [600, 279] width 150 height 29
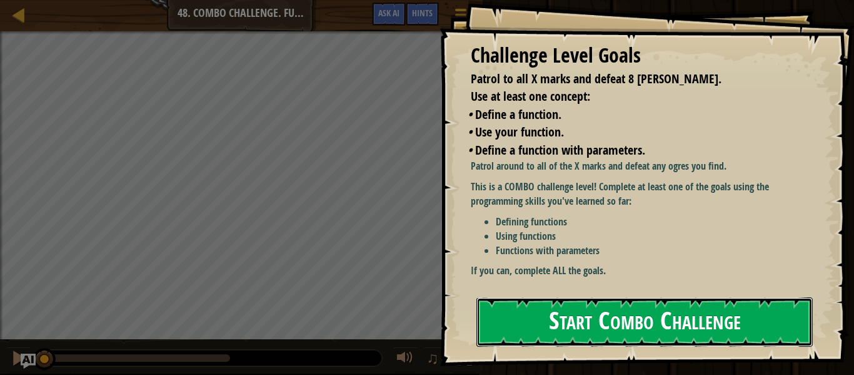
click at [580, 321] on button "Start Combo Challenge" at bounding box center [644, 321] width 336 height 49
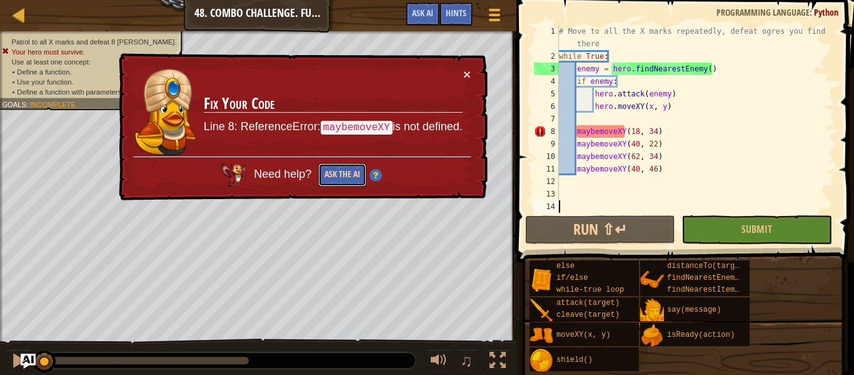
click at [340, 167] on button "Ask the AI" at bounding box center [342, 174] width 48 height 23
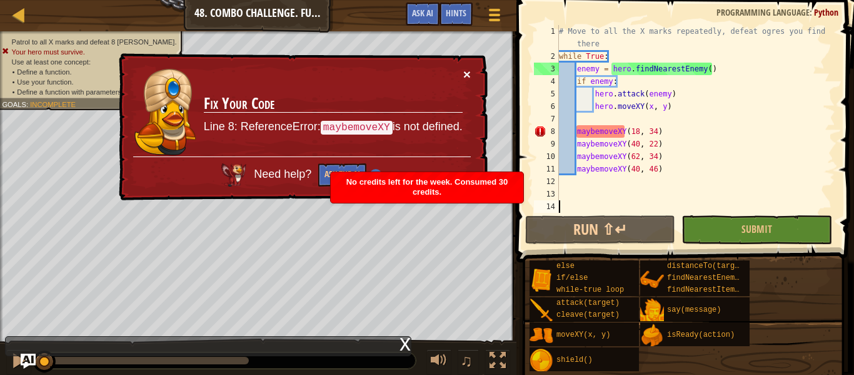
click at [464, 76] on button "×" at bounding box center [467, 74] width 8 height 13
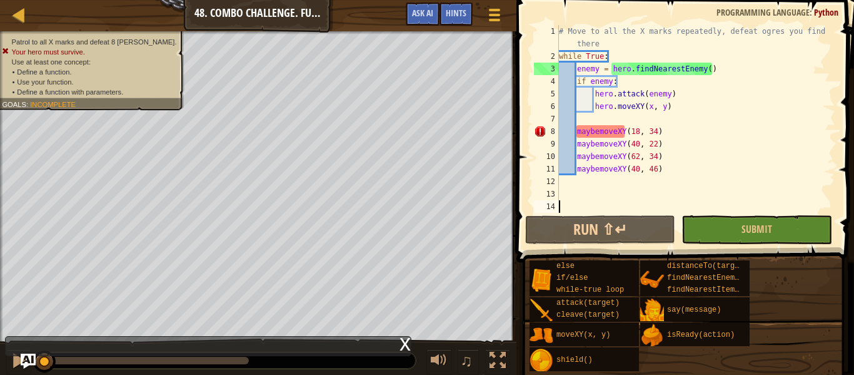
click at [688, 49] on div "# Move to all the X marks repeatedly, defeat ogres you find there while True : …" at bounding box center [695, 137] width 279 height 225
click at [718, 95] on div "# Move to all the X marks repeatedly, defeat ogres you find there while True : …" at bounding box center [695, 137] width 279 height 225
click at [782, 156] on div "# Move to all the X marks repeatedly, defeat ogres you find there while True : …" at bounding box center [695, 137] width 279 height 225
type textarea "maybemoveXY(62, 34)"
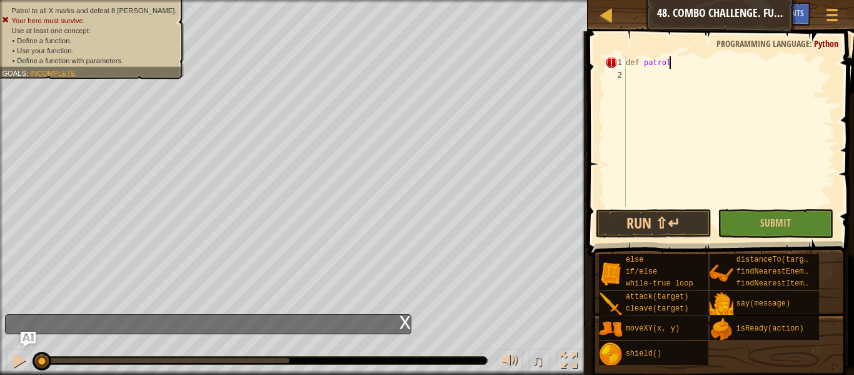
scroll to position [6, 6]
type textarea "def patrol(x, y):"
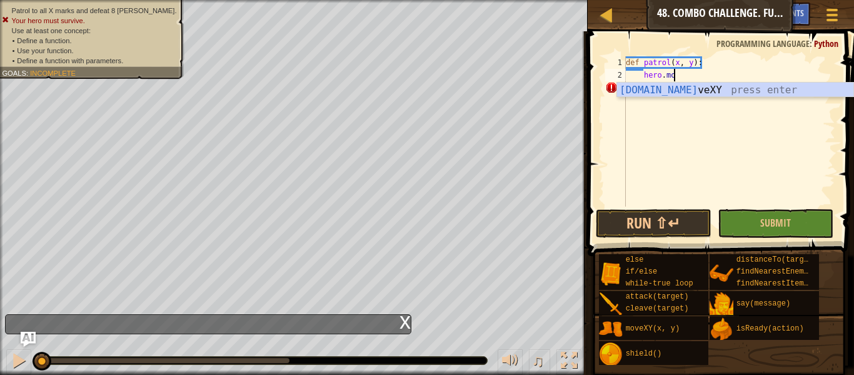
scroll to position [6, 7]
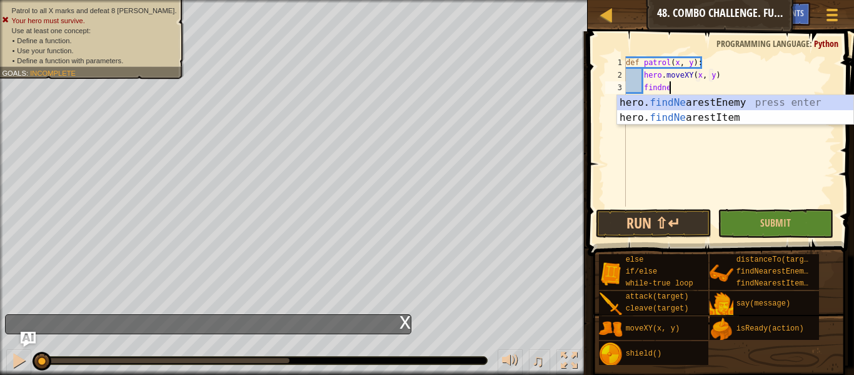
type textarea "hero.moveXY(x, y)findnear"
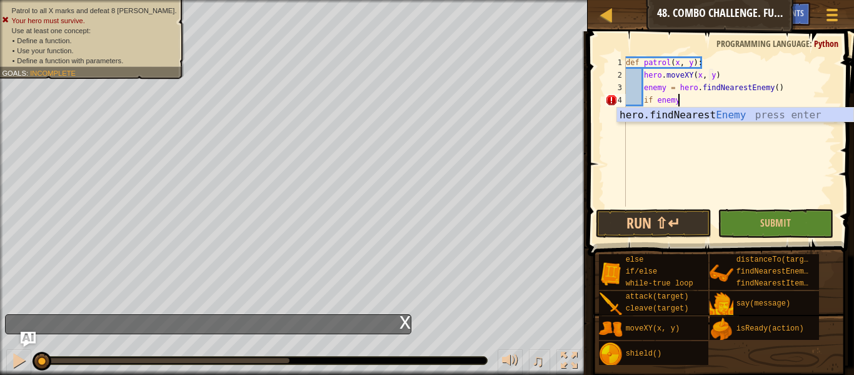
type textarea "if enemy:"
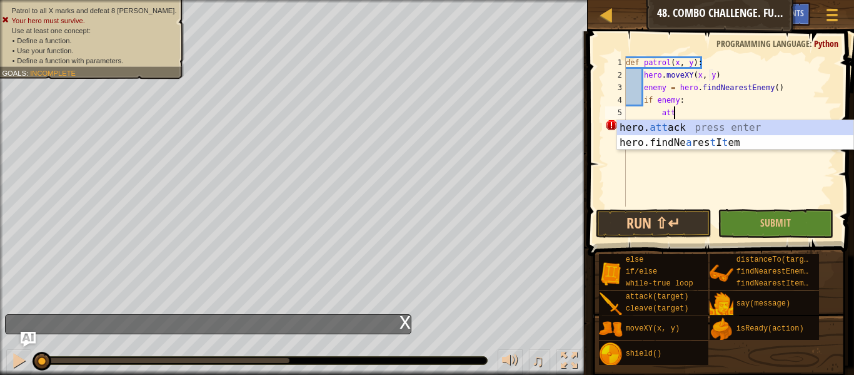
scroll to position [6, 6]
type textarea "hero.attack(enemy)"
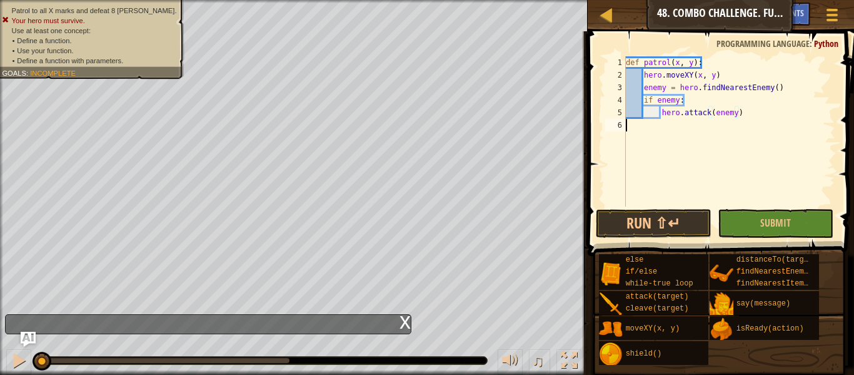
scroll to position [6, 0]
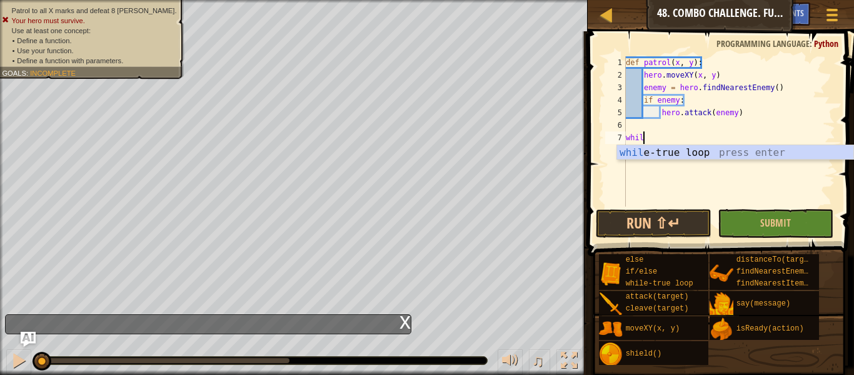
type textarea "while"
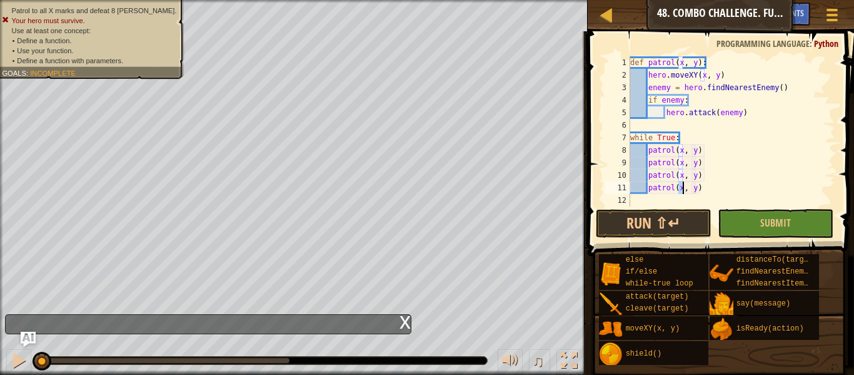
scroll to position [6, 9]
click at [680, 151] on div "def patrol ( x , y ) : hero . moveXY ( x , y ) enemy = hero . findNearestEnemy …" at bounding box center [732, 143] width 208 height 175
type textarea "patrol(x, y)"
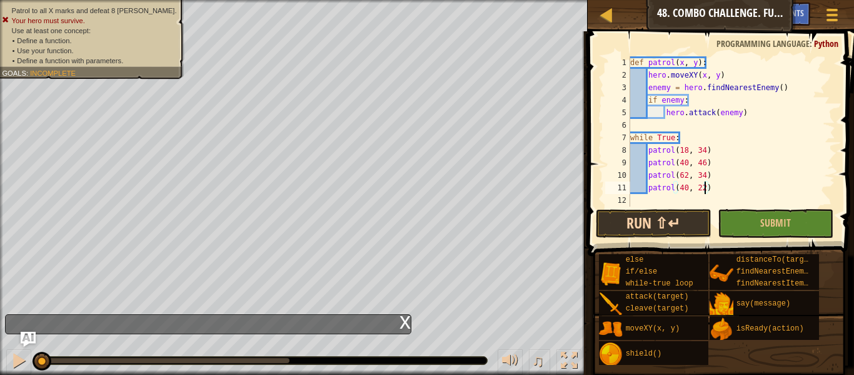
type textarea "patrol(40, 22)"
click at [683, 220] on button "Run ⇧↵" at bounding box center [654, 223] width 116 height 29
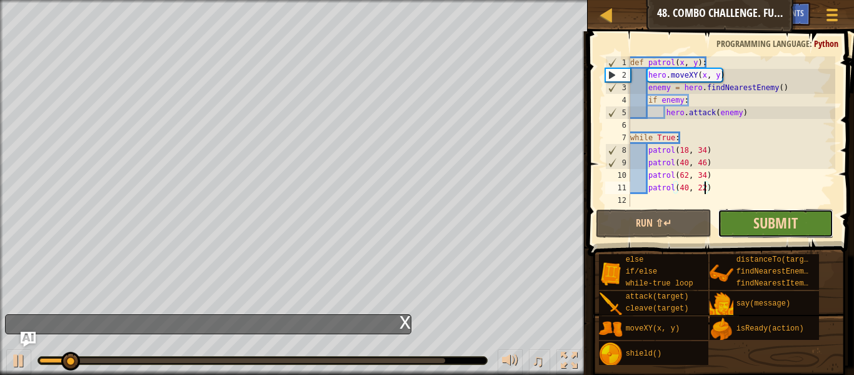
click at [796, 225] on span "Submit" at bounding box center [775, 223] width 44 height 20
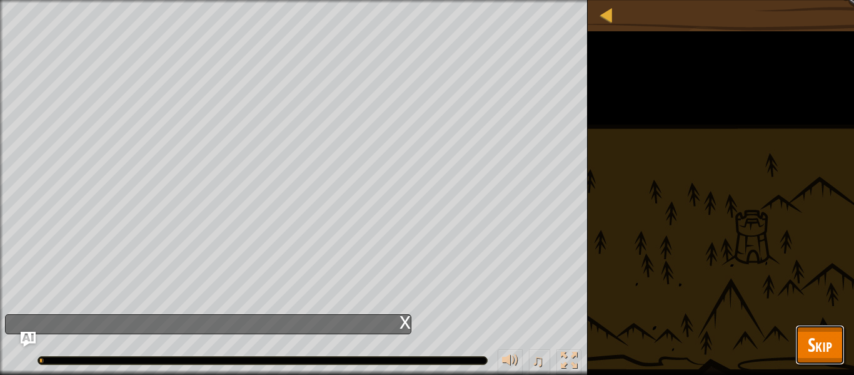
click at [798, 346] on button "Skip" at bounding box center [819, 344] width 49 height 40
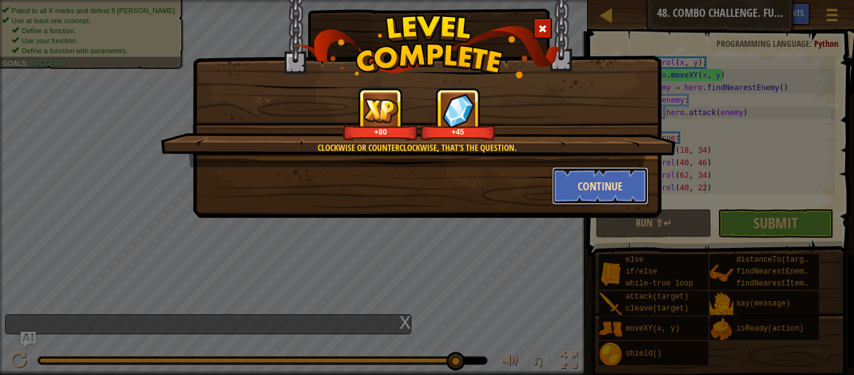
click at [579, 192] on button "Continue" at bounding box center [600, 186] width 97 height 38
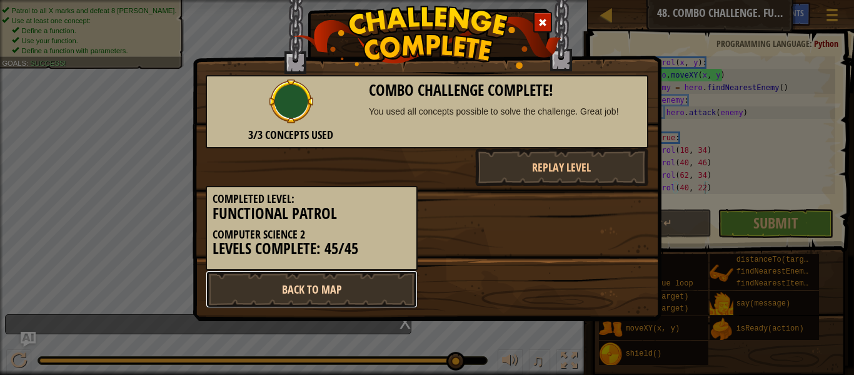
click at [343, 287] on link "Back to Map" at bounding box center [312, 289] width 212 height 38
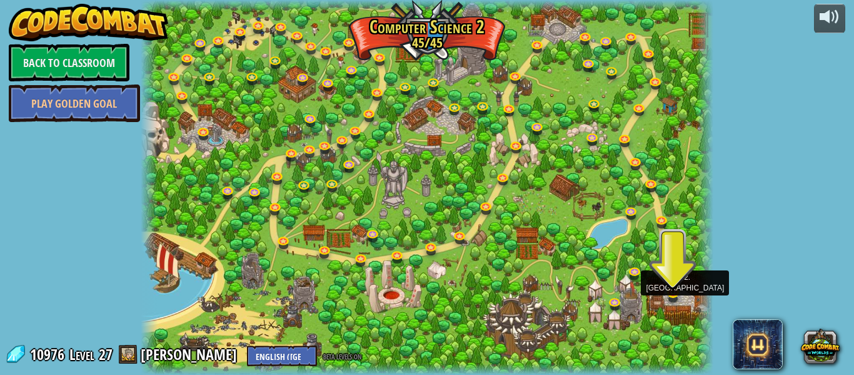
click at [671, 290] on img at bounding box center [672, 275] width 13 height 34
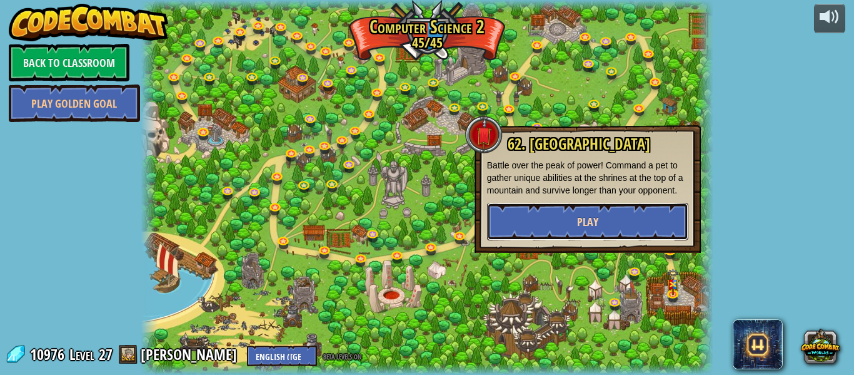
click at [547, 211] on button "Play" at bounding box center [587, 222] width 201 height 38
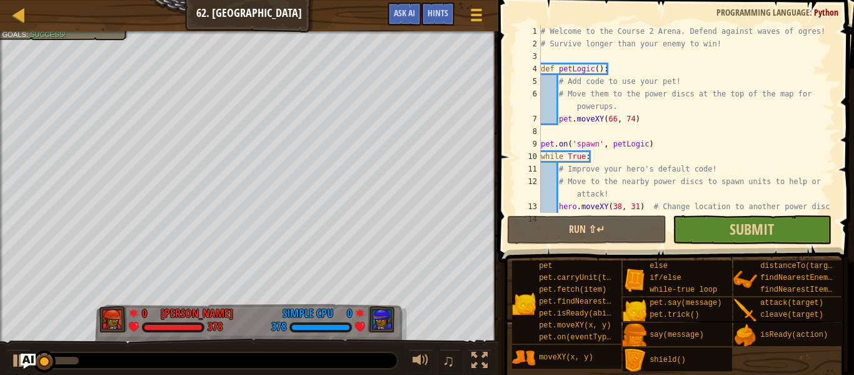
click at [708, 205] on div "# Welcome to the Course 2 Arena. Defend against waves of ogres! # Survive longe…" at bounding box center [686, 131] width 297 height 213
type textarea "hero.moveXY(38, 31) # Change location to another power disc"
click at [722, 224] on button "Submit" at bounding box center [752, 229] width 159 height 29
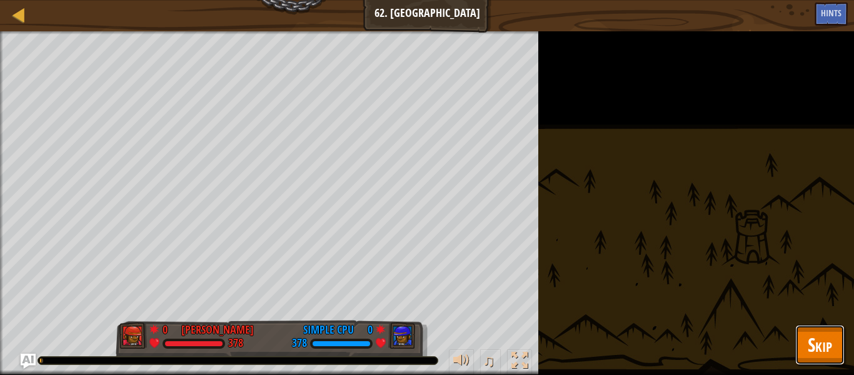
click at [814, 338] on span "Skip" at bounding box center [820, 344] width 24 height 26
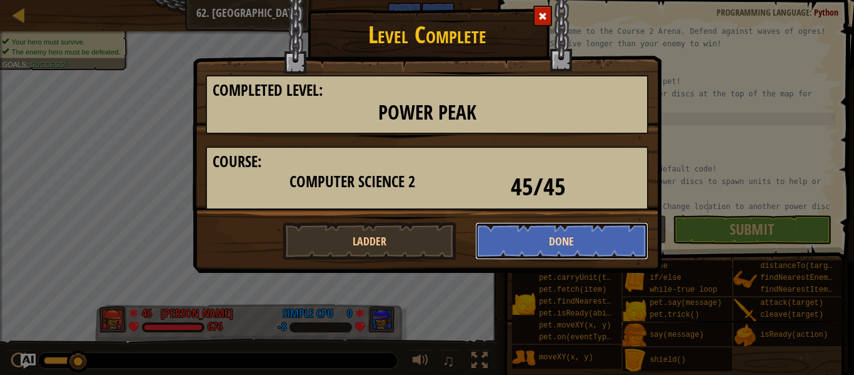
click at [550, 233] on button "Done" at bounding box center [562, 241] width 174 height 38
